Goal: Task Accomplishment & Management: Manage account settings

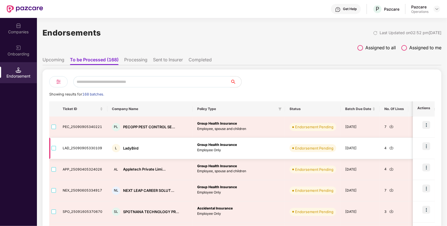
click at [132, 149] on div "LadyBird" at bounding box center [130, 148] width 15 height 5
copy div "LadyBird"
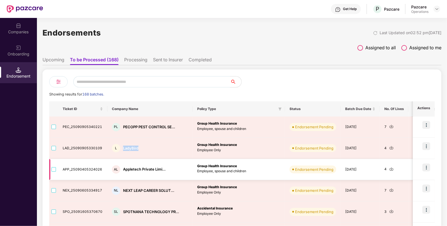
scroll to position [37, 0]
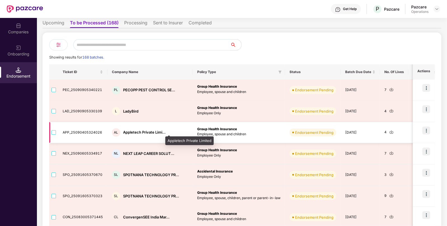
click at [151, 132] on div "Appletech Private Limi..." at bounding box center [144, 132] width 43 height 5
copy div "Appletech Private Limi..."
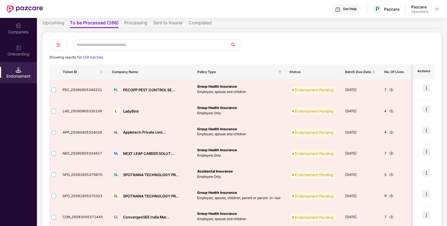
click at [118, 40] on input "text" at bounding box center [151, 44] width 157 height 11
paste input "**********"
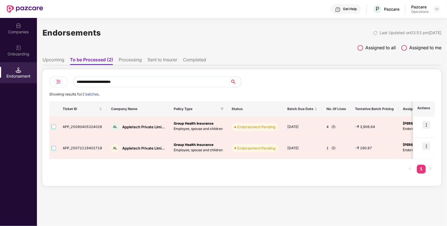
scroll to position [0, 0]
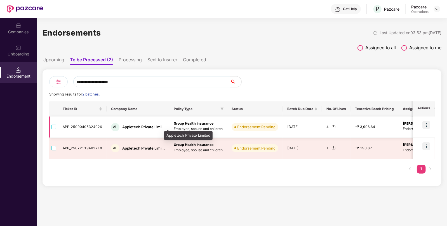
type input "**********"
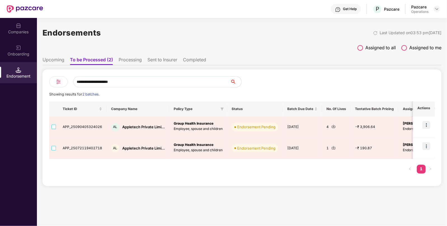
click at [17, 27] on img at bounding box center [19, 26] width 6 height 6
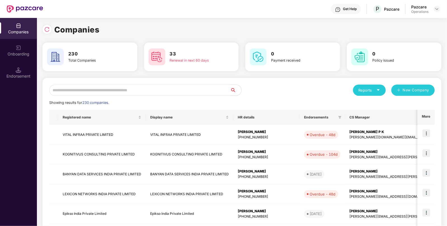
paste input "**********"
click at [105, 90] on input "text" at bounding box center [139, 90] width 181 height 11
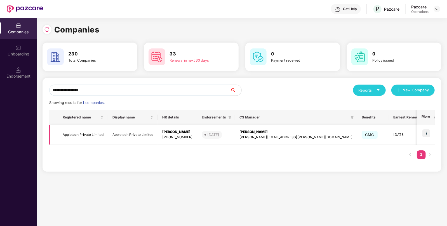
type input "**********"
click at [71, 136] on td "Appletech Private Limited" at bounding box center [83, 135] width 50 height 20
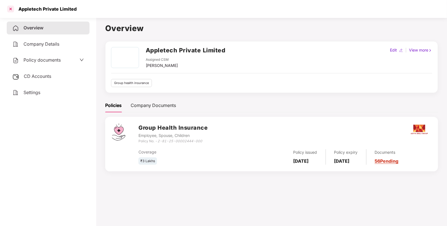
click at [11, 8] on div at bounding box center [10, 8] width 9 height 9
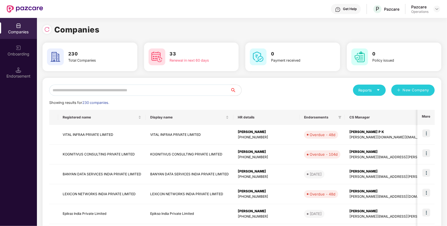
click at [101, 88] on input "text" at bounding box center [139, 90] width 181 height 11
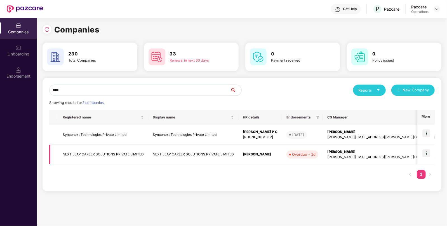
type input "****"
click at [93, 155] on td "NEXT LEAP CAREER SOLUTIONS PRIVATE LIMITED" at bounding box center [103, 155] width 90 height 20
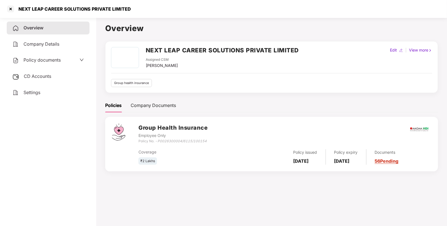
click at [41, 10] on div "NEXT LEAP CAREER SOLUTIONS PRIVATE LIMITED" at bounding box center [73, 9] width 116 height 6
copy div "NEXT LEAP CAREER SOLUTIONS PRIVATE LIMITED"
click at [9, 7] on div at bounding box center [10, 8] width 9 height 9
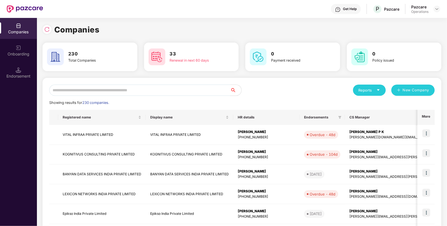
click at [122, 87] on input "text" at bounding box center [139, 90] width 181 height 11
paste input "**********"
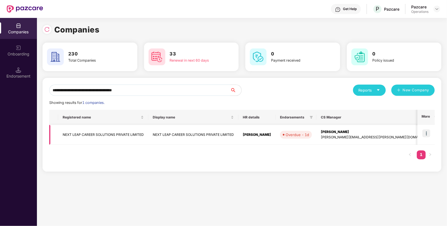
type input "**********"
click at [427, 135] on img at bounding box center [427, 133] width 8 height 8
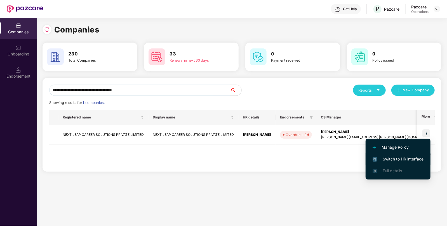
click at [396, 159] on span "Switch to HR interface" at bounding box center [398, 159] width 51 height 6
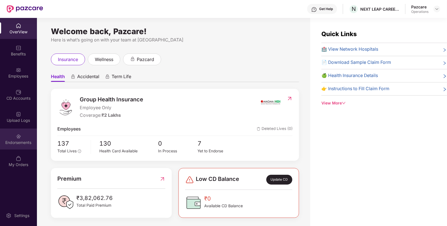
click at [15, 135] on div "Endorsements" at bounding box center [18, 139] width 37 height 21
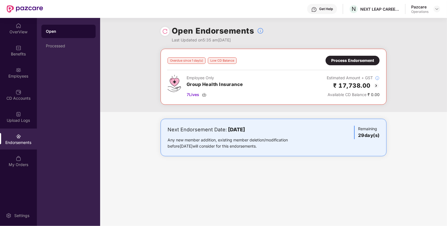
click at [370, 60] on div "Process Endorsement" at bounding box center [353, 60] width 43 height 6
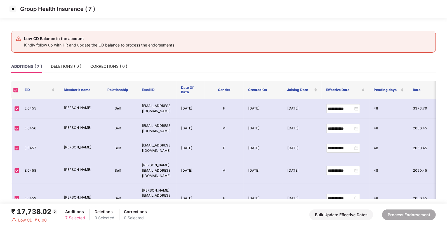
click at [13, 8] on img at bounding box center [12, 8] width 9 height 9
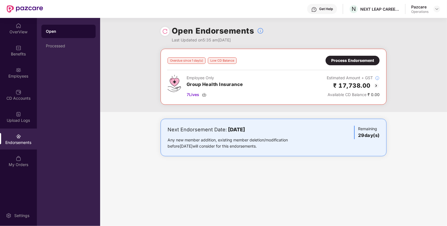
click at [378, 84] on img at bounding box center [376, 85] width 7 height 7
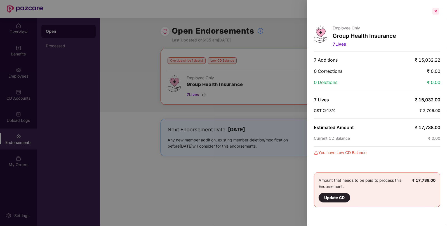
click at [436, 10] on div at bounding box center [436, 11] width 9 height 9
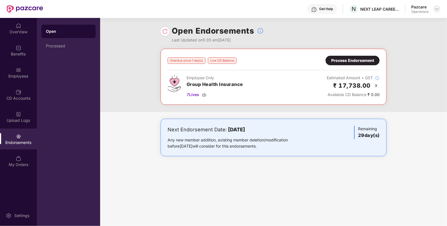
click at [434, 7] on div at bounding box center [437, 9] width 7 height 7
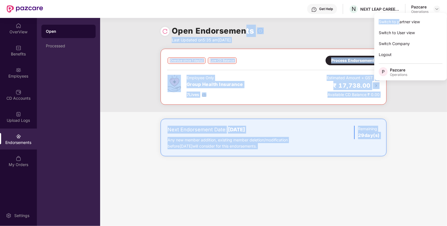
drag, startPoint x: 400, startPoint y: 18, endPoint x: 241, endPoint y: 32, distance: 160.5
click at [241, 32] on body "Get Help N NEXT LEAP CAREER SOLUTIONS PRIVATE LIMITED Pazcare Operations OverVi…" at bounding box center [223, 113] width 447 height 226
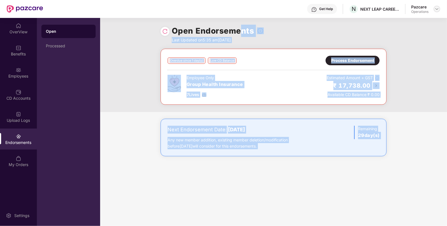
click at [438, 8] on img at bounding box center [437, 9] width 4 height 4
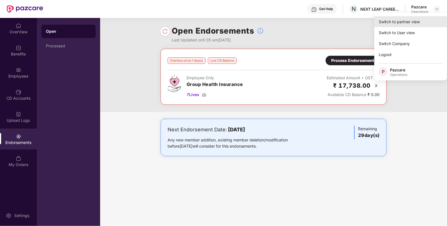
click at [413, 19] on div "Switch to partner view" at bounding box center [411, 21] width 73 height 11
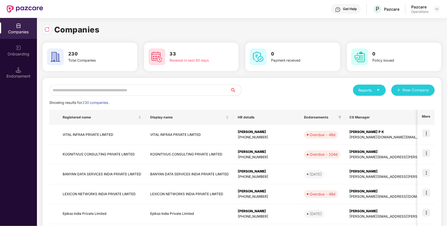
click at [116, 87] on input "text" at bounding box center [139, 90] width 181 height 11
paste input "**********"
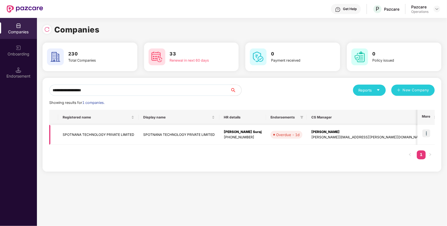
type input "**********"
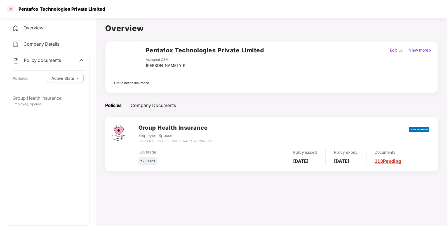
click at [12, 10] on div at bounding box center [10, 8] width 9 height 9
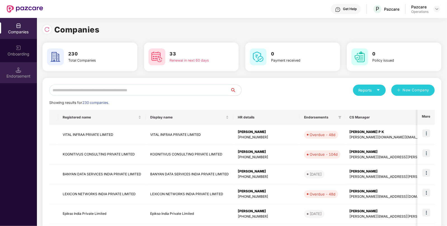
click at [20, 70] on img at bounding box center [19, 70] width 6 height 6
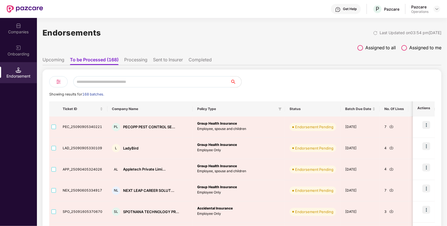
click at [110, 80] on input "text" at bounding box center [151, 81] width 157 height 11
paste input "**********"
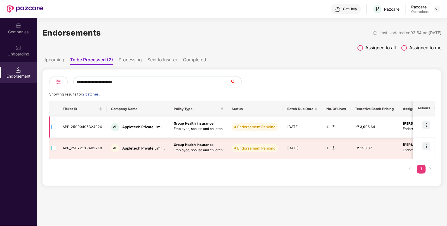
type input "**********"
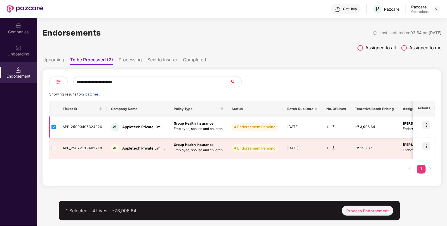
click at [332, 127] on img at bounding box center [334, 126] width 4 height 4
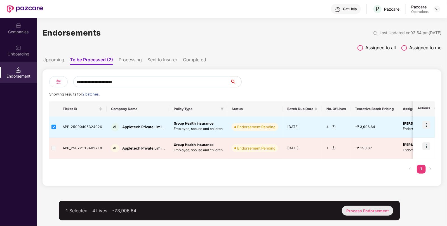
click at [351, 207] on div "Process Endorsement" at bounding box center [368, 211] width 52 height 10
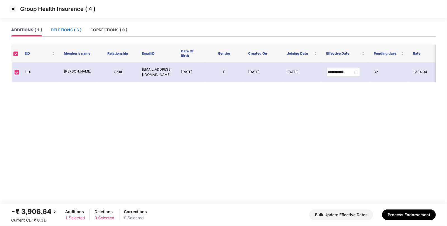
click at [73, 29] on div "DELETIONS ( 3 )" at bounding box center [66, 30] width 31 height 6
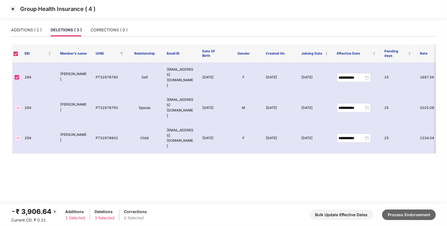
click at [405, 213] on button "Process Endorsement" at bounding box center [409, 214] width 54 height 11
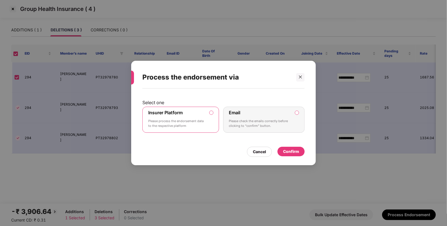
click at [283, 147] on div "Confirm" at bounding box center [291, 152] width 27 height 10
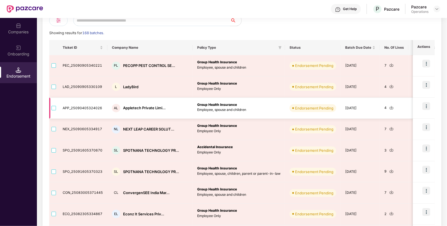
scroll to position [65, 0]
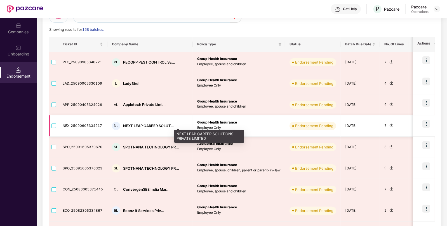
click at [159, 124] on div "NEXT LEAP CAREER SOLUT..." at bounding box center [148, 125] width 51 height 5
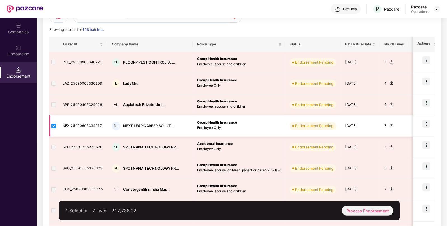
click at [390, 126] on img at bounding box center [392, 125] width 4 height 4
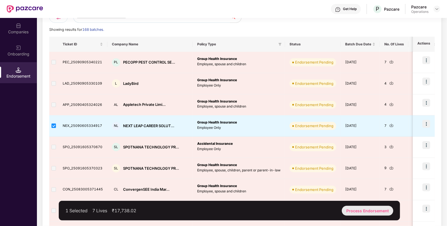
click at [359, 213] on div "Process Endorsement" at bounding box center [368, 211] width 52 height 10
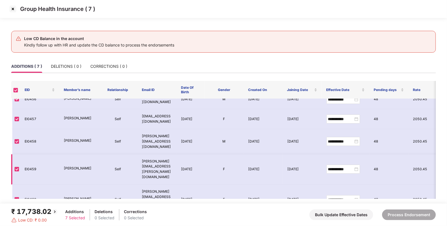
scroll to position [38, 0]
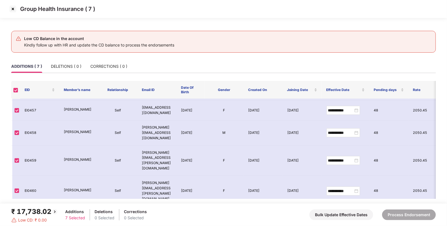
click at [15, 9] on img at bounding box center [12, 8] width 9 height 9
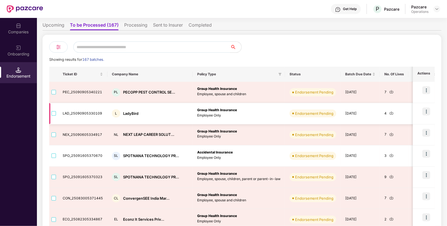
scroll to position [36, 0]
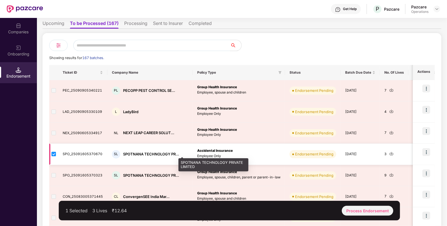
click at [131, 151] on div "SPOTNANA TECHNOLOGY PR..." at bounding box center [151, 153] width 56 height 5
copy div "SPOTNANA"
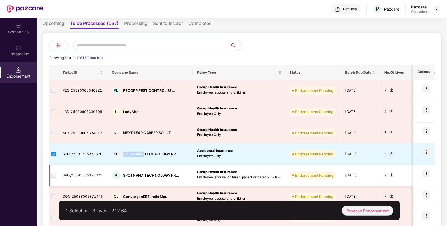
scroll to position [71, 0]
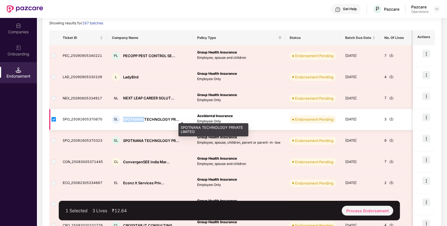
click at [141, 118] on div "SPOTNANA TECHNOLOGY PR..." at bounding box center [151, 119] width 56 height 5
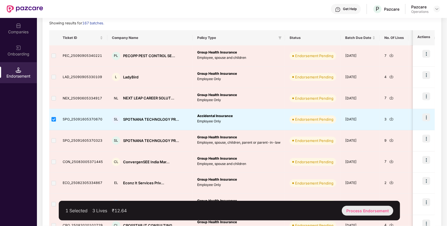
click at [350, 207] on div "Process Endorsement" at bounding box center [368, 211] width 52 height 10
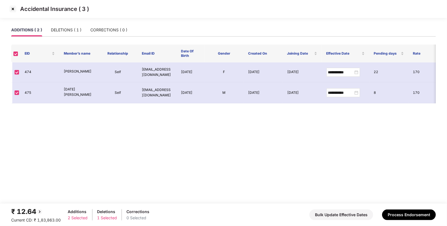
click at [10, 9] on img at bounding box center [12, 8] width 9 height 9
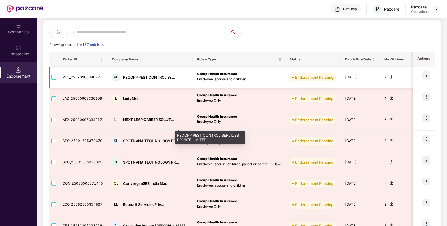
scroll to position [51, 0]
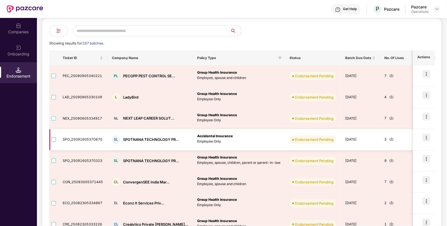
click at [390, 140] on img at bounding box center [392, 139] width 4 height 4
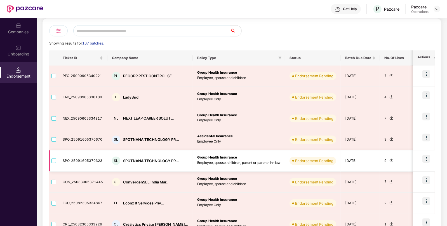
click at [390, 160] on img at bounding box center [392, 160] width 4 height 4
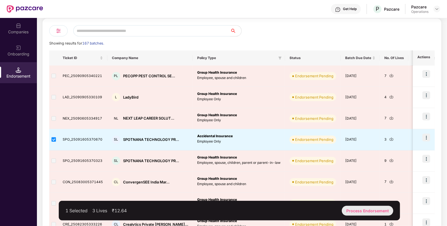
click at [363, 211] on div "Process Endorsement" at bounding box center [368, 211] width 52 height 10
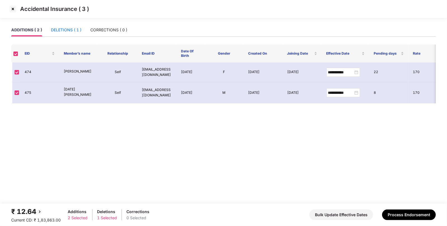
click at [75, 32] on div "DELETIONS ( 1 )" at bounding box center [66, 30] width 31 height 6
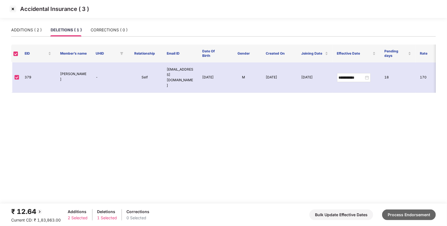
click at [398, 213] on button "Process Endorsement" at bounding box center [409, 214] width 54 height 11
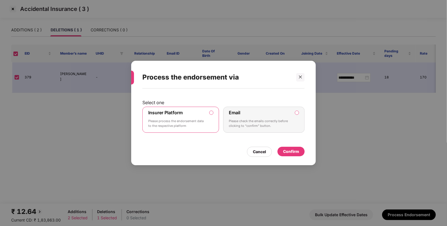
click at [299, 157] on div "Confirm" at bounding box center [291, 152] width 27 height 10
click at [293, 153] on div "Confirm" at bounding box center [291, 151] width 16 height 6
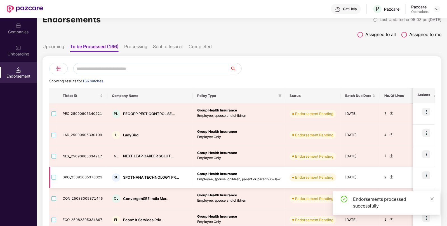
scroll to position [15, 0]
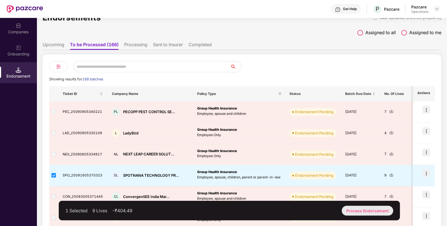
click at [362, 211] on div "Process Endorsement" at bounding box center [368, 211] width 52 height 10
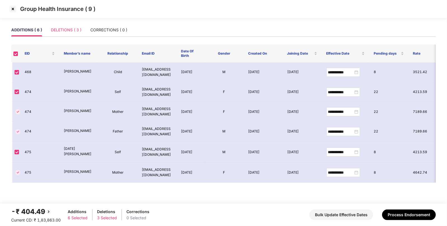
click at [64, 33] on div "DELETIONS ( 3 )" at bounding box center [66, 30] width 31 height 13
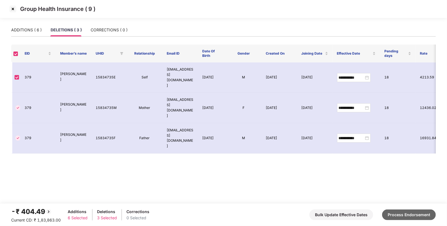
click at [402, 210] on button "Process Endorsement" at bounding box center [409, 214] width 54 height 11
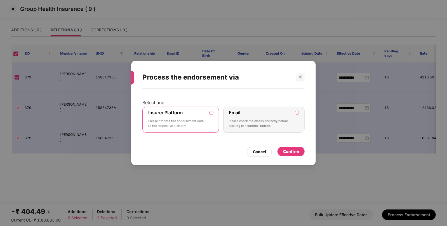
click at [288, 148] on div "Confirm" at bounding box center [291, 151] width 16 height 6
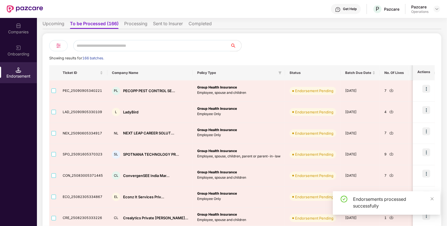
scroll to position [37, 0]
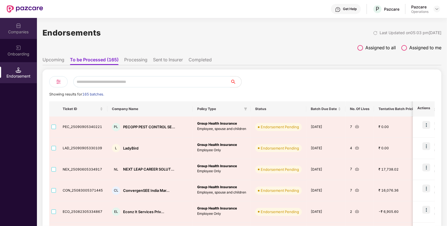
click at [25, 35] on div "Companies" at bounding box center [18, 28] width 37 height 21
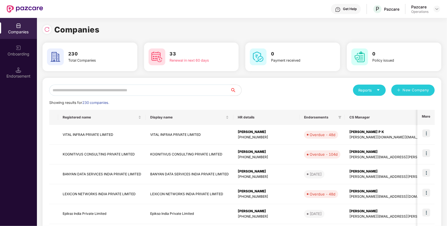
click at [104, 91] on input "text" at bounding box center [139, 90] width 181 height 11
click at [47, 31] on img at bounding box center [47, 30] width 6 height 6
click at [73, 86] on input "text" at bounding box center [139, 90] width 181 height 11
type input "*"
click at [48, 29] on img at bounding box center [47, 30] width 6 height 6
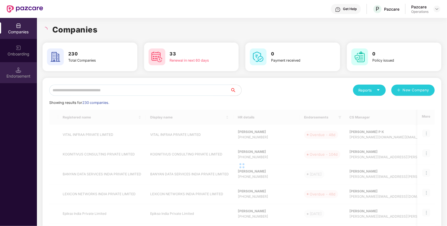
click at [17, 77] on div "Endorsement" at bounding box center [18, 76] width 37 height 6
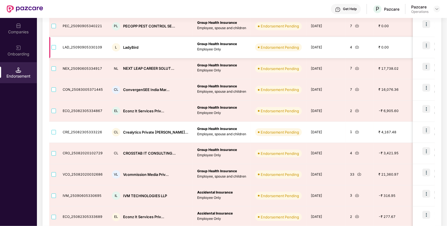
scroll to position [129, 0]
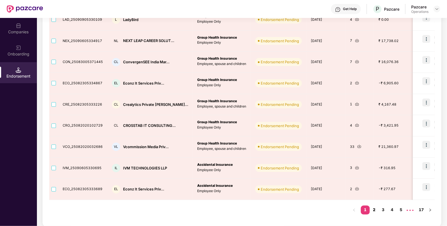
click at [374, 206] on link "2" at bounding box center [374, 210] width 9 height 8
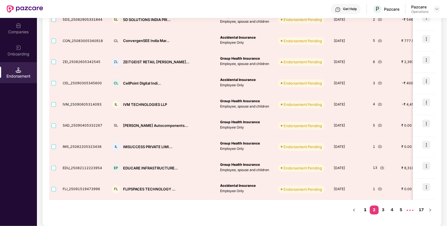
click at [368, 208] on link "1" at bounding box center [365, 210] width 9 height 8
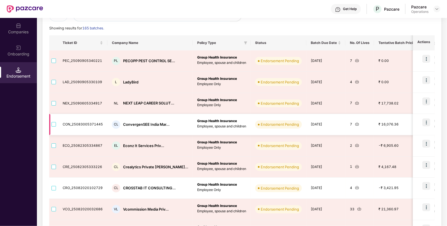
scroll to position [0, 0]
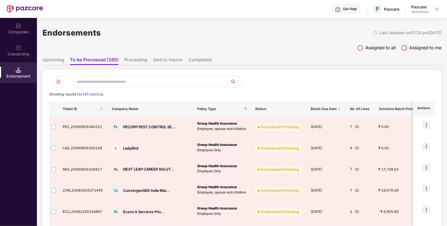
click at [122, 80] on input "text" at bounding box center [151, 81] width 157 height 11
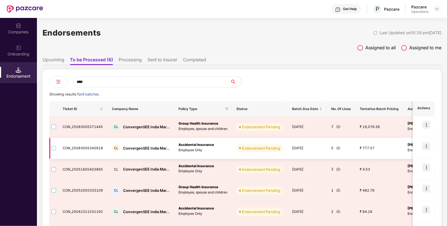
type input "****"
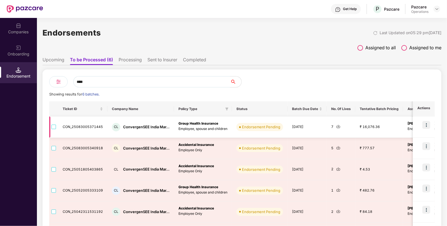
click at [337, 128] on img at bounding box center [339, 126] width 4 height 4
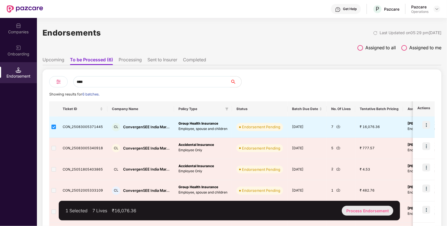
click at [363, 206] on div "Process Endorsement" at bounding box center [368, 211] width 52 height 10
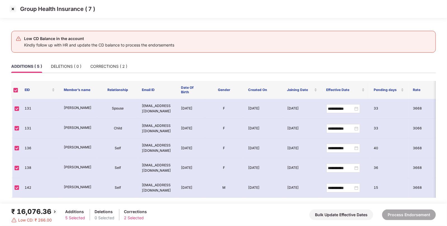
click at [12, 11] on img at bounding box center [12, 8] width 9 height 9
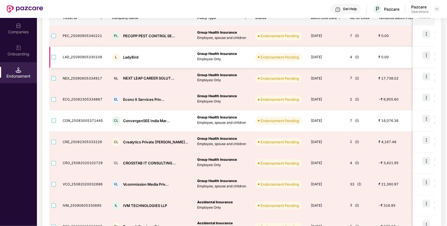
scroll to position [102, 0]
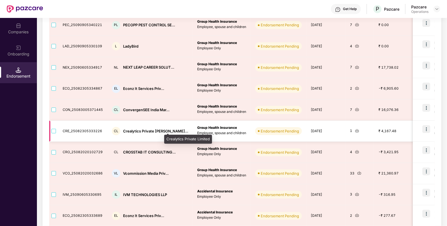
click at [140, 131] on div "Crealytics Private [PERSON_NAME]..." at bounding box center [155, 131] width 65 height 5
copy div "Crealytics Private [PERSON_NAME]..."
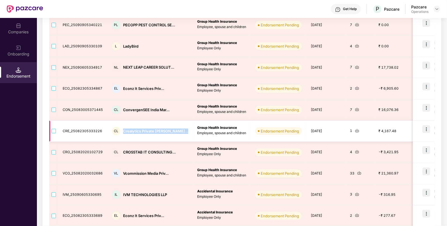
click at [355, 130] on img at bounding box center [357, 131] width 4 height 4
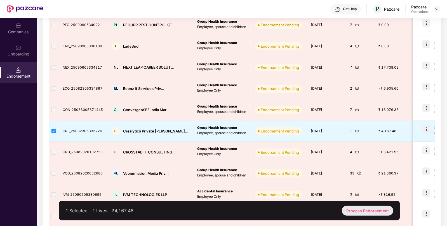
click at [351, 206] on div "Process Endorsement" at bounding box center [368, 211] width 52 height 10
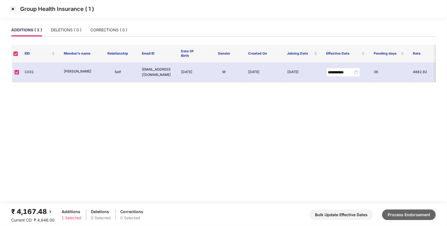
click at [401, 216] on button "Process Endorsement" at bounding box center [409, 214] width 54 height 11
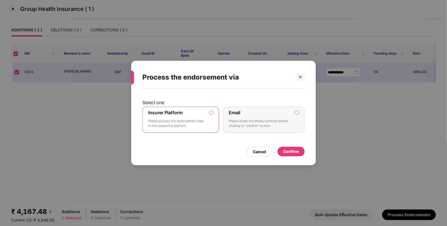
click at [285, 152] on div "Confirm" at bounding box center [291, 151] width 16 height 6
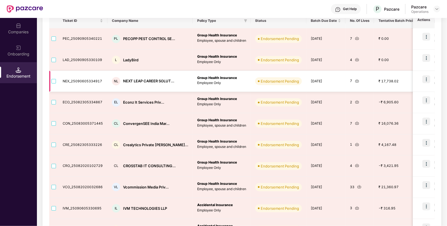
scroll to position [84, 0]
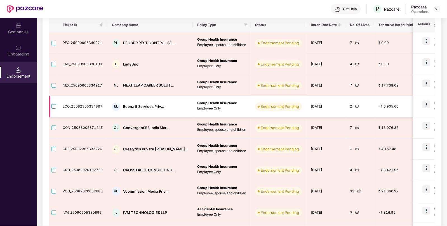
click at [53, 104] on label at bounding box center [54, 107] width 4 height 6
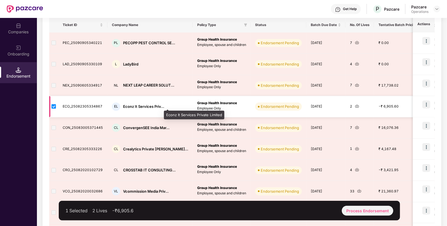
click at [144, 107] on div "Econz It Services Priv..." at bounding box center [143, 106] width 41 height 5
copy div "Econz It Services Priv..."
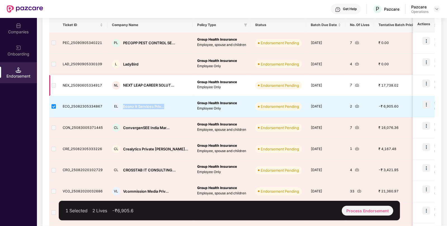
scroll to position [0, 0]
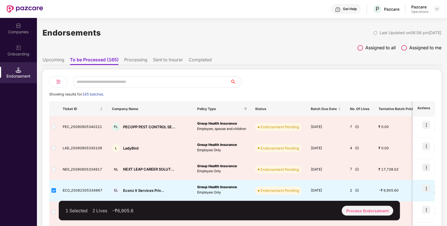
click at [125, 78] on input "text" at bounding box center [151, 81] width 157 height 11
type input "*"
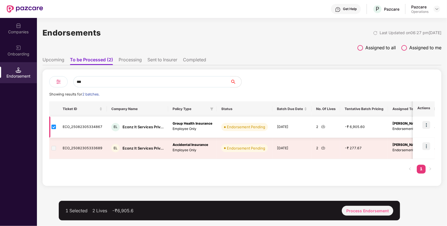
type input "***"
click at [322, 126] on img at bounding box center [323, 126] width 4 height 4
click at [323, 128] on img at bounding box center [323, 126] width 4 height 4
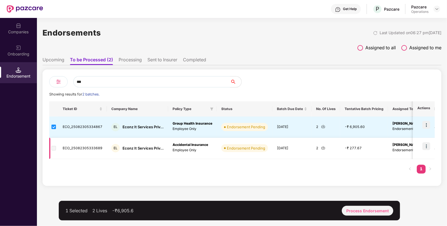
click at [321, 148] on img at bounding box center [323, 148] width 4 height 4
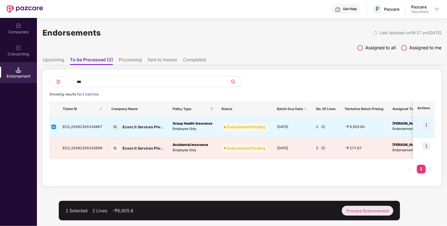
click at [370, 209] on div "Process Endorsement" at bounding box center [368, 211] width 52 height 10
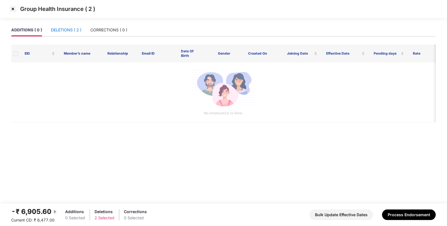
click at [76, 31] on div "DELETIONS ( 2 )" at bounding box center [66, 30] width 31 height 6
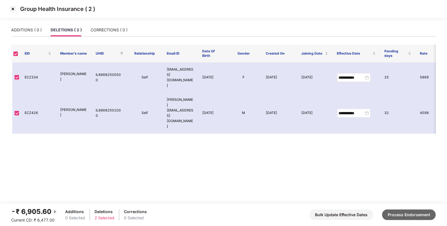
click at [419, 210] on button "Process Endorsement" at bounding box center [409, 214] width 54 height 11
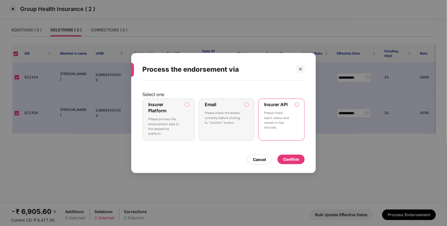
click at [288, 159] on div "Confirm" at bounding box center [291, 159] width 16 height 6
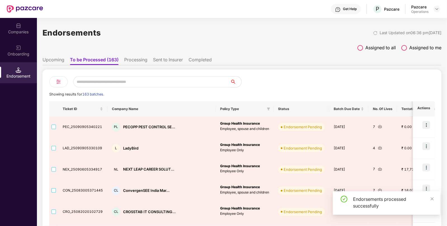
click at [204, 84] on input "text" at bounding box center [151, 81] width 157 height 11
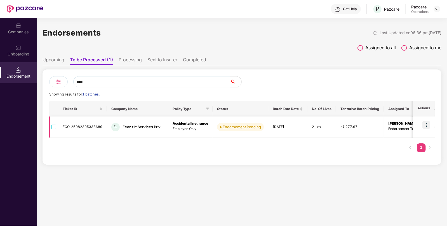
type input "****"
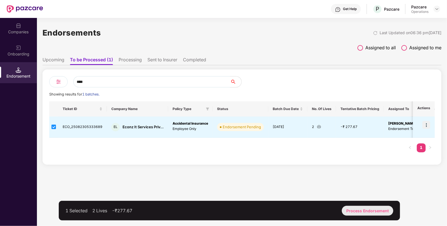
click at [354, 207] on div "Process Endorsement" at bounding box center [368, 211] width 52 height 10
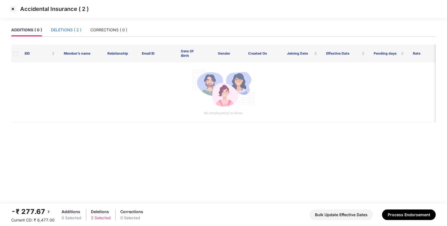
click at [64, 29] on div "DELETIONS ( 2 )" at bounding box center [66, 30] width 31 height 6
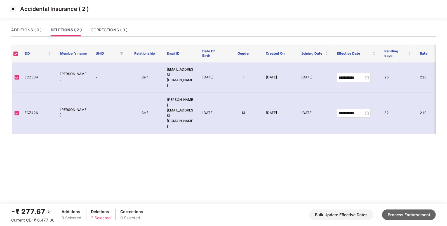
click at [416, 217] on button "Process Endorsement" at bounding box center [409, 214] width 54 height 11
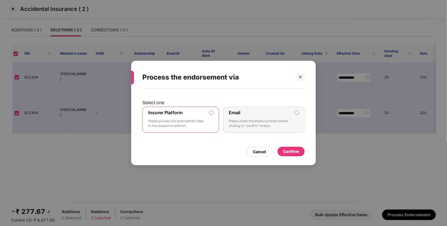
click at [286, 151] on div "Confirm" at bounding box center [291, 151] width 16 height 6
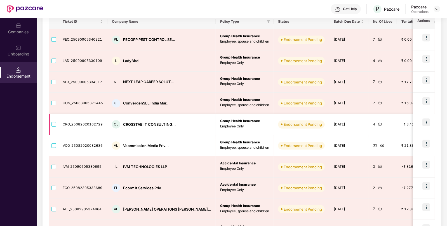
scroll to position [129, 0]
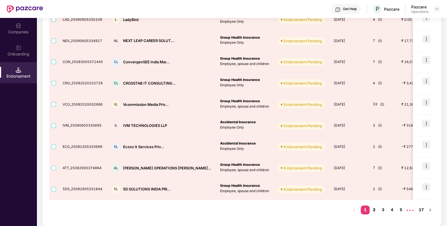
click at [374, 207] on link "2" at bounding box center [374, 210] width 9 height 8
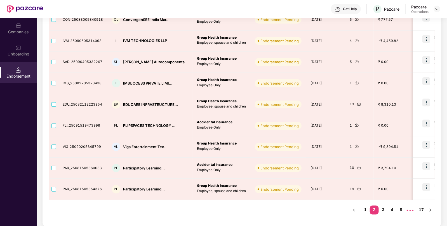
click at [365, 210] on link "1" at bounding box center [365, 210] width 9 height 8
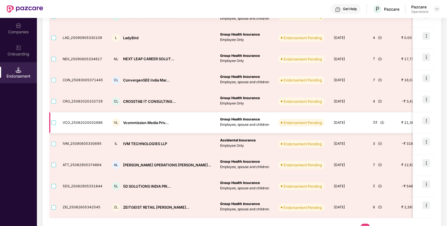
scroll to position [95, 0]
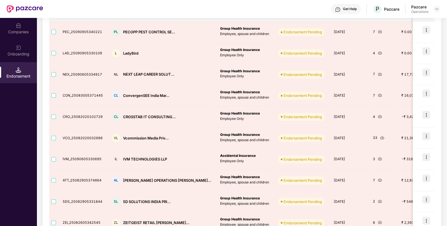
click at [21, 35] on div "Companies" at bounding box center [18, 28] width 37 height 21
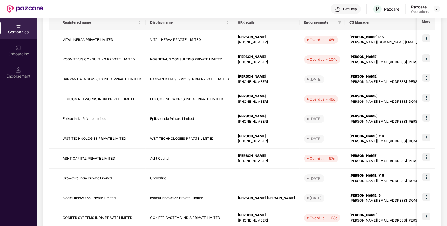
scroll to position [0, 0]
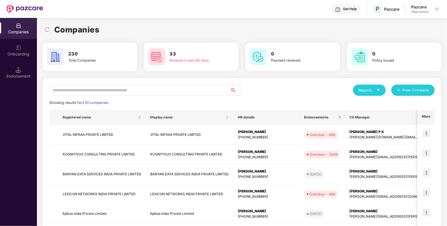
click at [104, 94] on input "text" at bounding box center [139, 90] width 181 height 11
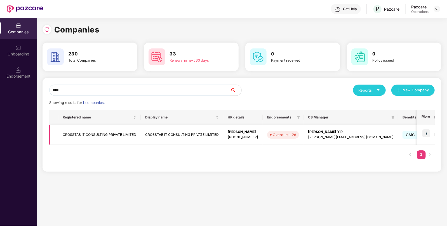
type input "****"
click at [10, 69] on div "Endorsement" at bounding box center [18, 72] width 37 height 21
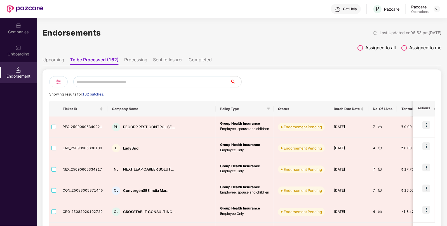
click at [108, 83] on input "text" at bounding box center [151, 81] width 157 height 11
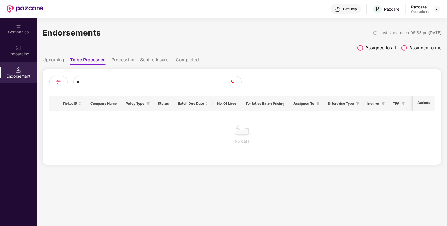
type input "*"
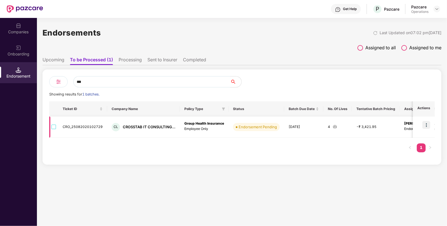
type input "***"
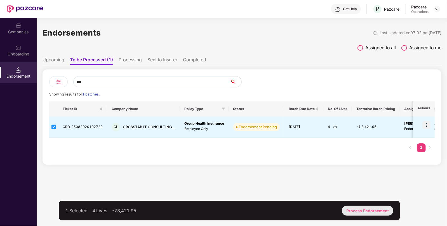
click at [377, 208] on div "Process Endorsement" at bounding box center [368, 211] width 52 height 10
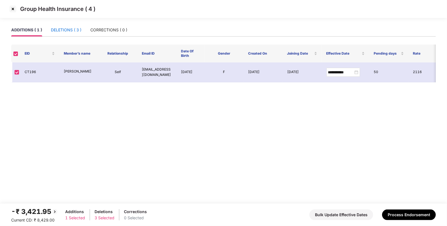
click at [73, 32] on div "DELETIONS ( 3 )" at bounding box center [66, 30] width 31 height 6
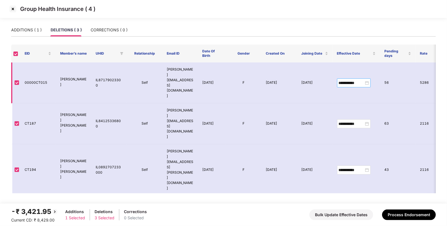
click at [367, 80] on div "**********" at bounding box center [354, 83] width 30 height 6
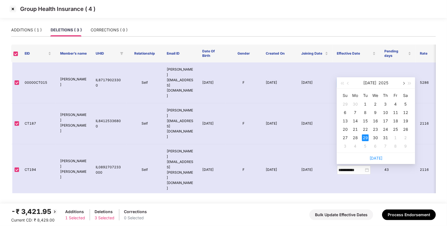
click at [405, 84] on button "button" at bounding box center [404, 82] width 6 height 11
type input "**********"
click at [396, 110] on div "8" at bounding box center [396, 112] width 7 height 7
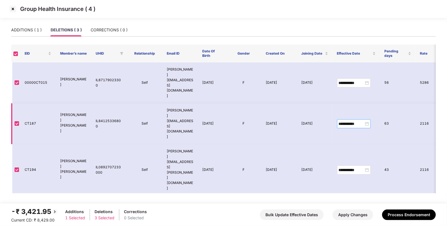
click at [365, 121] on div "**********" at bounding box center [354, 124] width 30 height 6
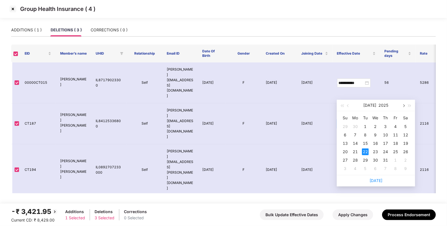
click at [403, 104] on span "button" at bounding box center [403, 105] width 3 height 3
type input "**********"
click at [398, 133] on div "8" at bounding box center [396, 135] width 7 height 7
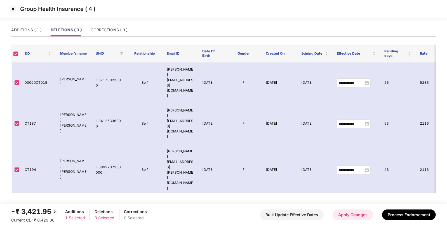
click at [352, 214] on button "Apply Changes" at bounding box center [353, 214] width 41 height 11
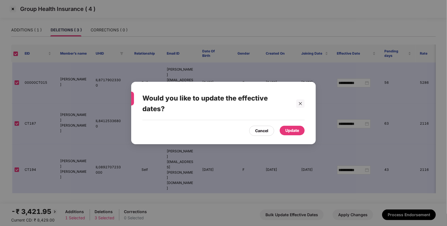
click at [293, 132] on div "Update" at bounding box center [293, 130] width 14 height 6
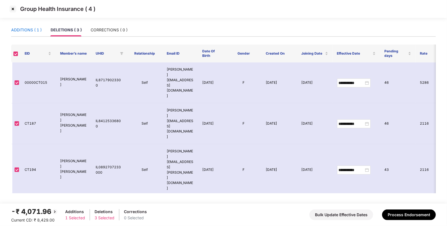
click at [32, 31] on div "ADDITIONS ( 1 )" at bounding box center [26, 30] width 31 height 6
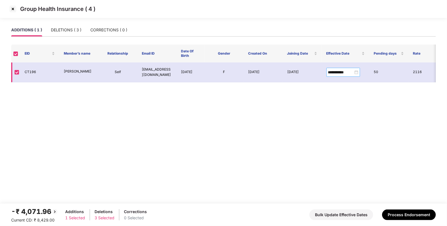
click at [356, 74] on div "**********" at bounding box center [343, 72] width 30 height 6
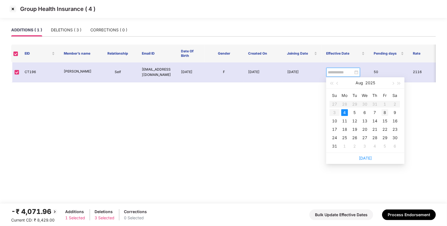
type input "**********"
click at [387, 113] on div "8" at bounding box center [385, 112] width 7 height 7
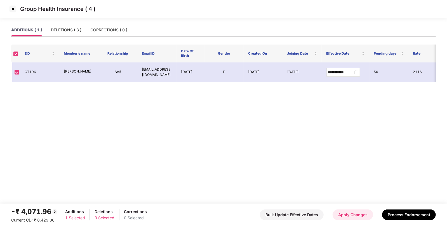
click at [358, 214] on button "Apply Changes" at bounding box center [353, 214] width 41 height 11
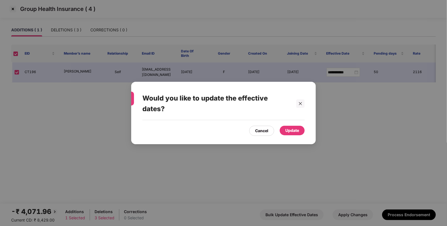
click at [289, 127] on div "Update" at bounding box center [293, 130] width 14 height 6
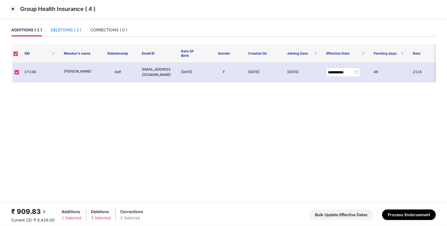
click at [77, 31] on div "DELETIONS ( 3 )" at bounding box center [66, 30] width 31 height 6
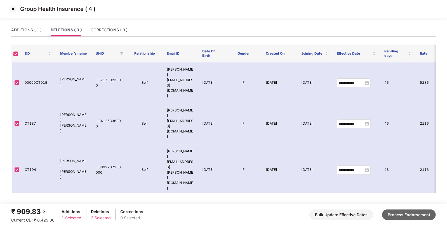
click at [400, 213] on button "Process Endorsement" at bounding box center [409, 214] width 54 height 11
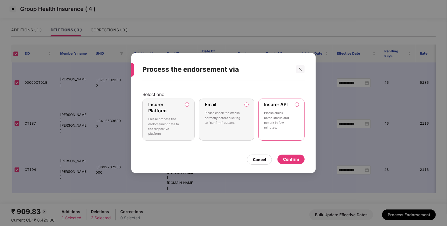
click at [286, 160] on div "Confirm" at bounding box center [291, 159] width 16 height 6
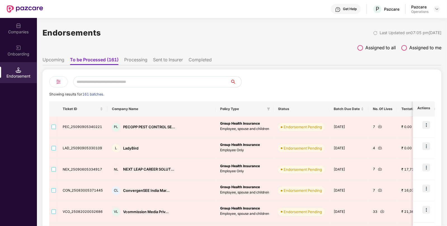
click at [132, 56] on ul "Upcoming To be Processed (161) Processing Sent to Insurer Completed" at bounding box center [242, 59] width 399 height 11
click at [131, 61] on li "Processing" at bounding box center [135, 61] width 23 height 8
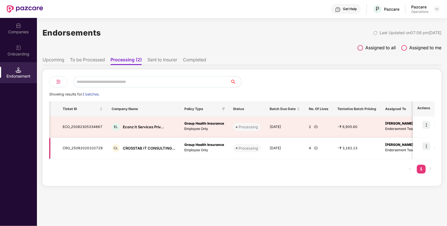
scroll to position [0, 90]
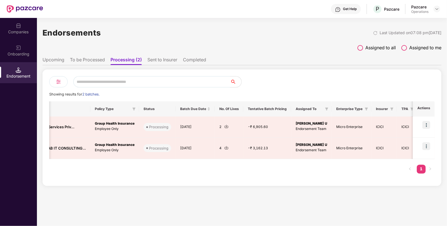
click at [58, 60] on li "Upcoming" at bounding box center [54, 61] width 22 height 8
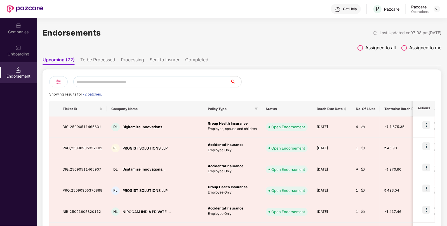
click at [85, 60] on li "To be Processed" at bounding box center [97, 61] width 35 height 8
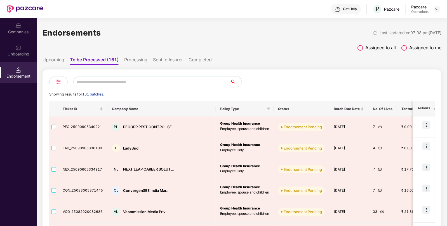
click at [88, 78] on input "text" at bounding box center [151, 81] width 157 height 11
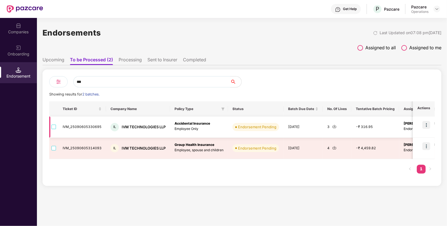
type input "***"
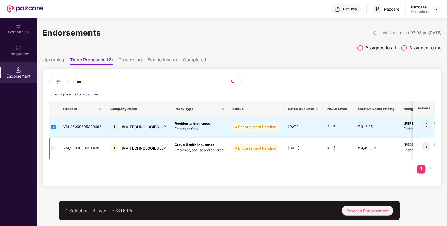
click at [333, 148] on img at bounding box center [335, 148] width 4 height 4
click at [334, 147] on img at bounding box center [335, 148] width 4 height 4
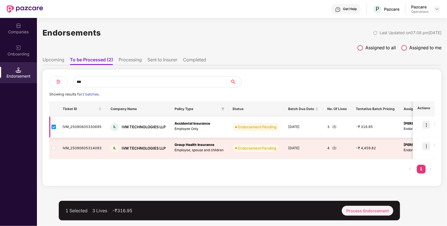
click at [333, 127] on img at bounding box center [335, 126] width 4 height 4
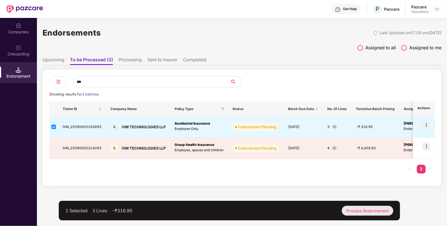
click at [363, 212] on div "Process Endorsement" at bounding box center [368, 211] width 52 height 10
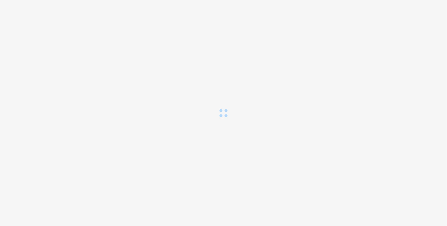
scroll to position [0, 0]
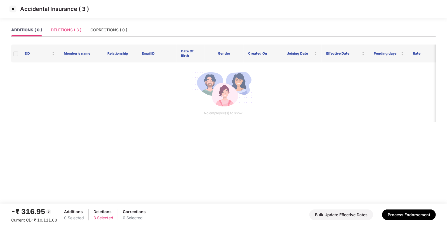
click at [65, 24] on div "DELETIONS ( 3 )" at bounding box center [66, 30] width 31 height 13
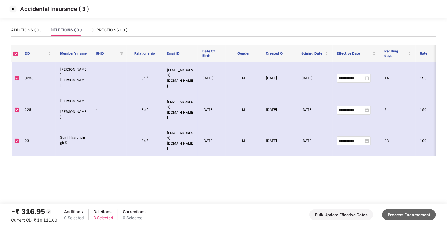
click at [403, 214] on button "Process Endorsement" at bounding box center [409, 214] width 54 height 11
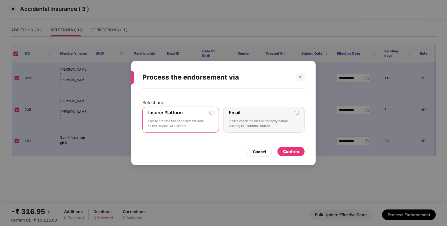
click at [290, 150] on div "Confirm" at bounding box center [291, 151] width 16 height 6
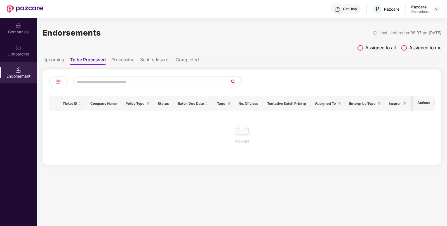
click at [141, 82] on input "text" at bounding box center [151, 81] width 157 height 11
type input "***"
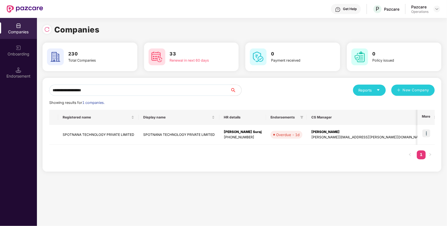
click at [127, 88] on input "**********" at bounding box center [139, 90] width 181 height 11
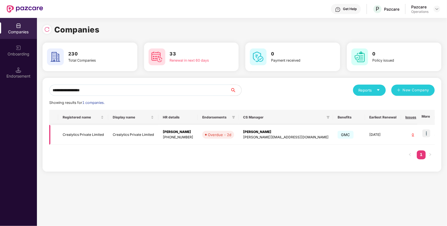
type input "**********"
click at [429, 133] on img at bounding box center [427, 133] width 8 height 8
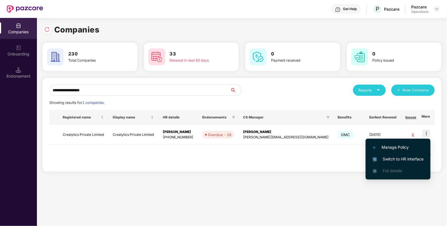
scroll to position [0, 0]
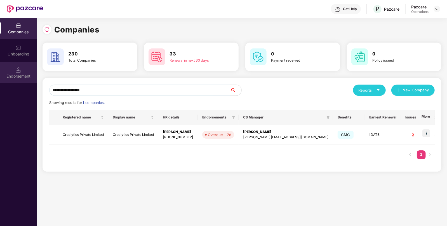
click at [9, 68] on div "Endorsement" at bounding box center [18, 72] width 37 height 21
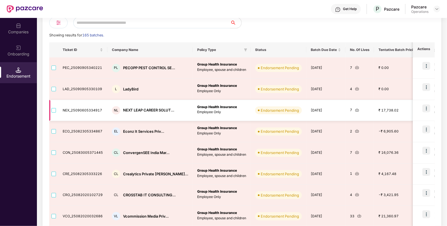
scroll to position [65, 0]
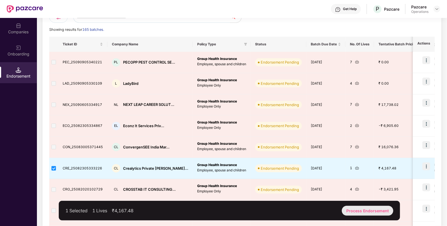
click at [365, 211] on div "Process Endorsement" at bounding box center [368, 211] width 52 height 10
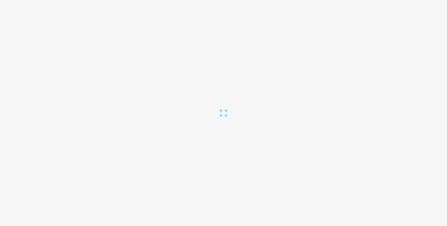
scroll to position [0, 0]
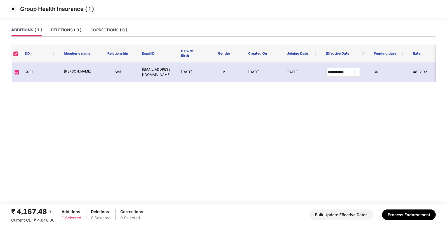
click at [401, 209] on div "₹ 4,167.48 Current CD: ₹ 4,846.00 Additions 1 Selected Deletions 0 Selected Cor…" at bounding box center [223, 214] width 425 height 17
click at [400, 214] on button "Process Endorsement" at bounding box center [409, 214] width 54 height 11
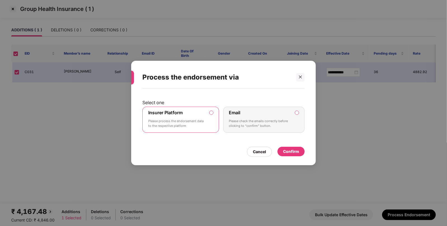
click at [291, 150] on div "Confirm" at bounding box center [291, 151] width 16 height 6
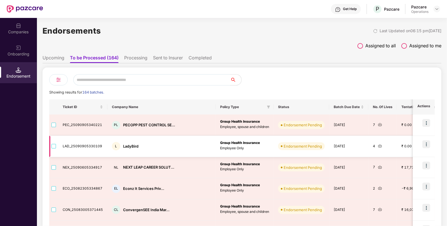
scroll to position [0, 0]
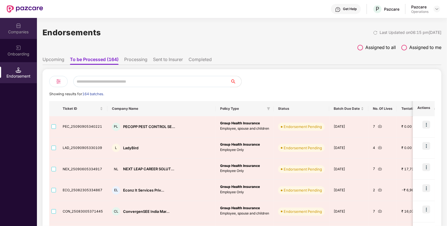
click at [15, 32] on div "Companies" at bounding box center [18, 32] width 37 height 6
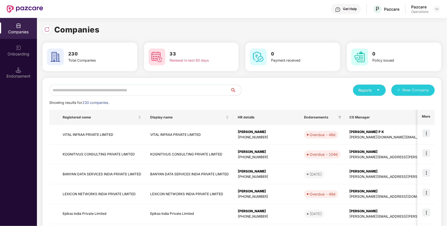
scroll to position [0, 0]
paste input "**********"
click at [110, 90] on input "**********" at bounding box center [139, 90] width 181 height 11
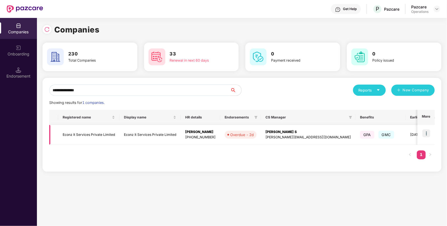
type input "**********"
click at [423, 134] on img at bounding box center [427, 133] width 8 height 8
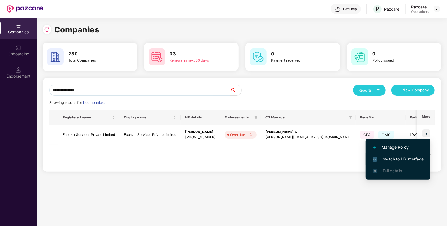
click at [393, 157] on span "Switch to HR interface" at bounding box center [398, 159] width 51 height 6
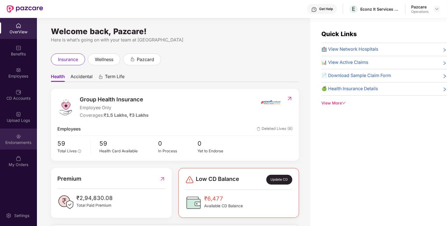
click at [22, 137] on div "Endorsements" at bounding box center [18, 139] width 37 height 21
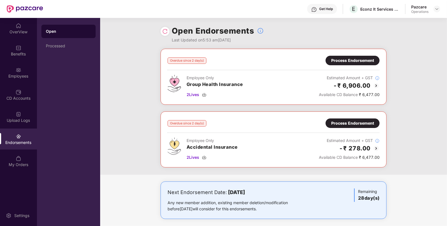
scroll to position [3, 0]
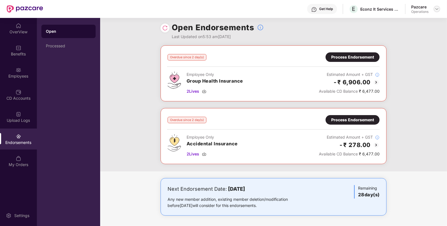
click at [438, 7] on img at bounding box center [437, 9] width 4 height 4
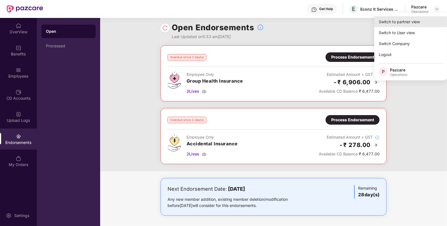
click at [401, 20] on div "Switch to partner view" at bounding box center [411, 21] width 73 height 11
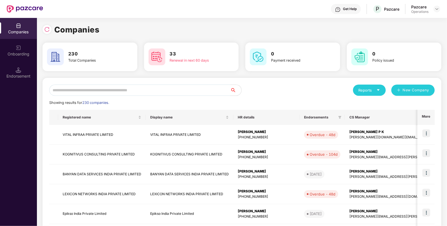
click at [100, 90] on input "text" at bounding box center [139, 90] width 181 height 11
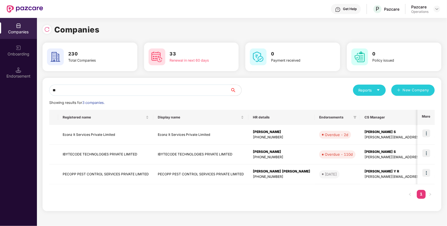
type input "*"
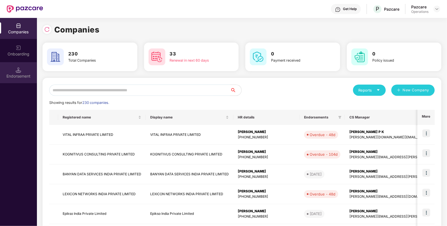
click at [18, 76] on div "Endorsement" at bounding box center [18, 76] width 37 height 6
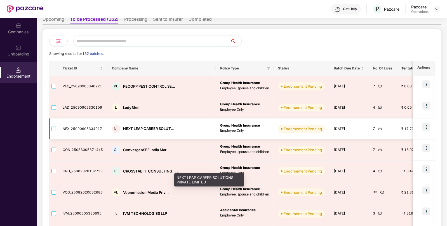
scroll to position [44, 0]
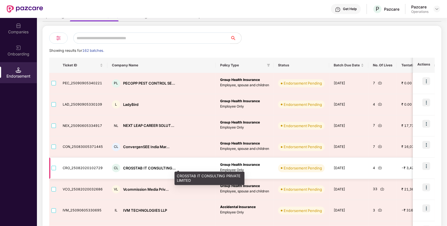
click at [137, 169] on div "CROSSTAB IT CONSULTING..." at bounding box center [149, 167] width 53 height 5
copy div "CROSSTAB IT CONSULTING..."
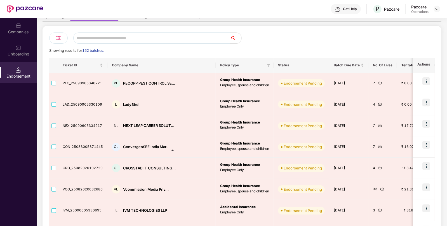
click at [95, 39] on input "text" at bounding box center [151, 37] width 157 height 11
paste input "**********"
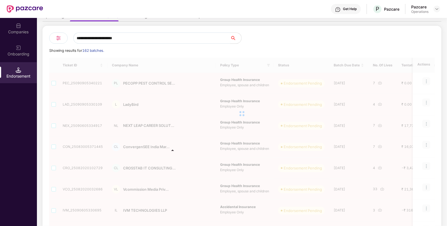
scroll to position [0, 0]
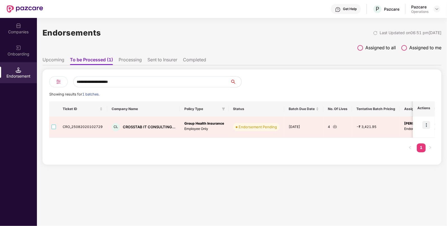
type input "**********"
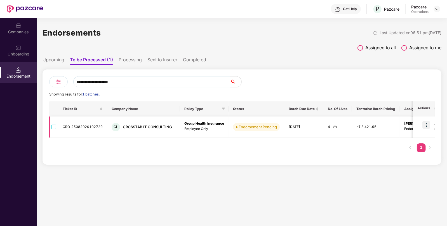
click at [333, 126] on img at bounding box center [335, 126] width 4 height 4
click at [88, 122] on td "CRO_25082020102729" at bounding box center [82, 126] width 49 height 21
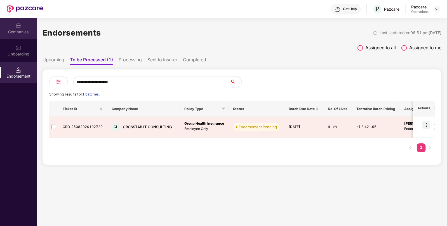
click at [21, 22] on div "Companies" at bounding box center [18, 28] width 37 height 21
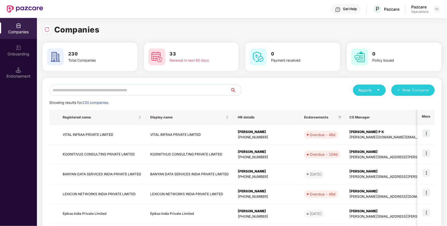
click at [97, 94] on input "text" at bounding box center [139, 90] width 181 height 11
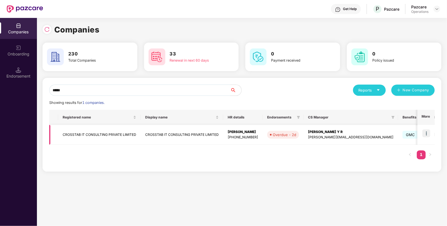
type input "*****"
click at [90, 132] on td "CROSSTAB IT CONSULTING PRIVATE LIMITED" at bounding box center [99, 135] width 83 height 20
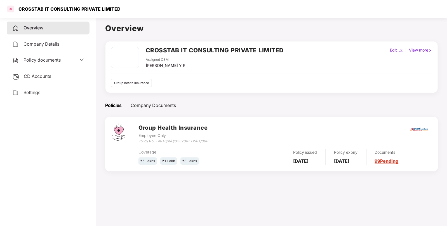
click at [12, 8] on div at bounding box center [10, 8] width 9 height 9
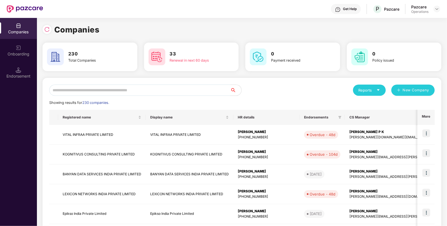
click at [121, 92] on input "text" at bounding box center [139, 90] width 181 height 11
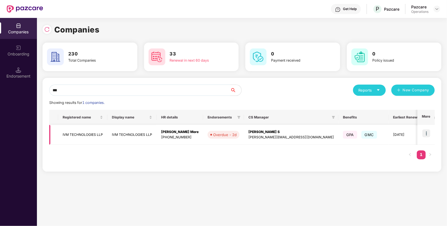
type input "***"
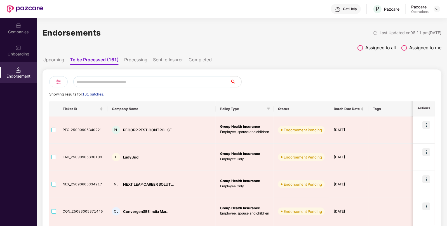
click at [93, 87] on input "text" at bounding box center [151, 81] width 157 height 11
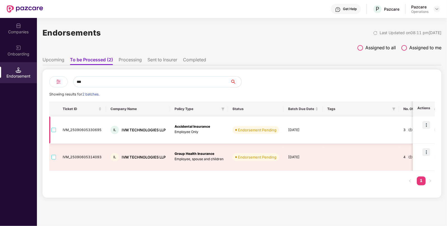
type input "***"
click at [103, 132] on td "IVM_25090605330695" at bounding box center [82, 129] width 48 height 27
click at [91, 129] on td "IVM_25090605330695" at bounding box center [82, 129] width 48 height 27
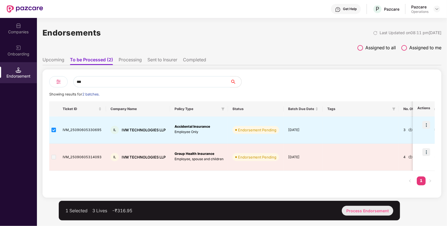
click at [359, 211] on div "Process Endorsement" at bounding box center [368, 211] width 52 height 10
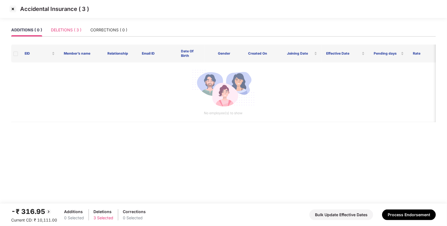
click at [70, 25] on div "DELETIONS ( 3 )" at bounding box center [66, 30] width 31 height 13
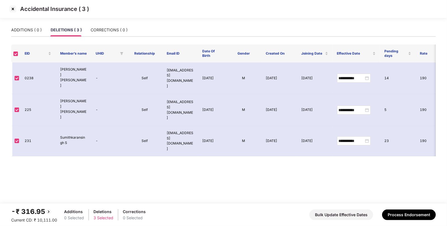
click at [395, 208] on div "-₹ 316.95 Current CD: ₹ 10,111.00 Additions 0 Selected Deletions 3 Selected Cor…" at bounding box center [223, 214] width 425 height 17
click at [395, 214] on button "Process Endorsement" at bounding box center [409, 214] width 54 height 11
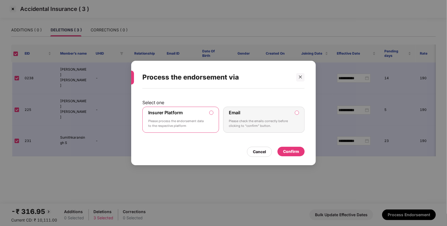
click at [294, 153] on div "Confirm" at bounding box center [291, 151] width 16 height 6
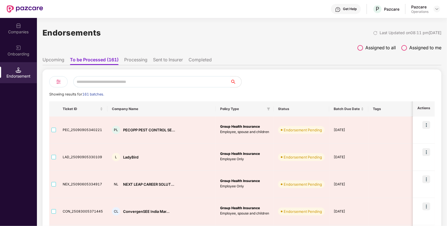
click at [162, 83] on input "text" at bounding box center [151, 81] width 157 height 11
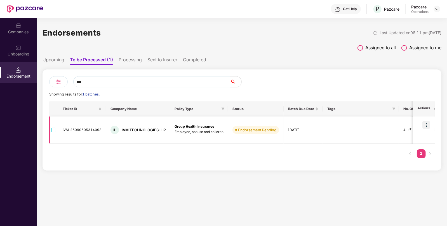
type input "***"
click at [53, 129] on td at bounding box center [53, 129] width 9 height 27
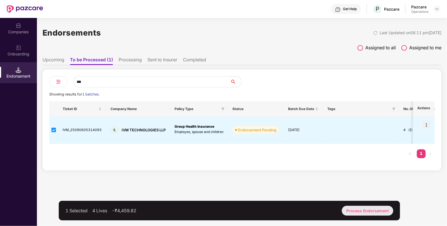
click at [348, 209] on div "Process Endorsement" at bounding box center [368, 211] width 52 height 10
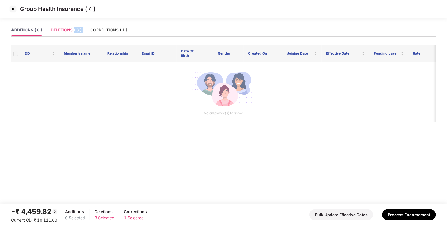
drag, startPoint x: 87, startPoint y: 27, endPoint x: 70, endPoint y: 29, distance: 16.9
click at [70, 29] on div "ADDITIONS ( 0 ) DELETIONS ( 3 ) CORRECTIONS ( 1 )" at bounding box center [69, 30] width 116 height 13
click at [70, 29] on div "DELETIONS ( 3 )" at bounding box center [66, 30] width 31 height 6
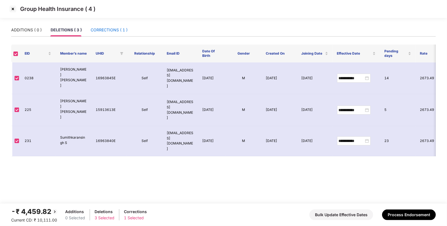
click at [108, 30] on div "CORRECTIONS ( 1 )" at bounding box center [109, 30] width 37 height 6
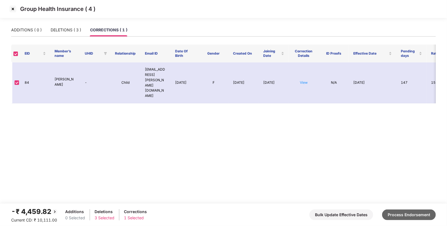
click at [392, 213] on button "Process Endorsement" at bounding box center [409, 214] width 54 height 11
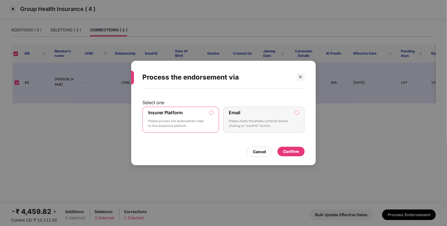
click at [292, 151] on div "Confirm" at bounding box center [291, 151] width 16 height 6
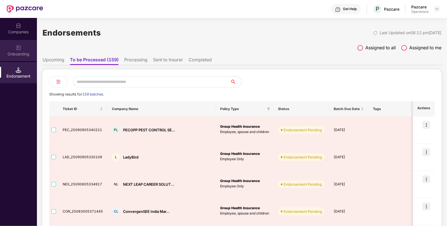
click at [17, 45] on img at bounding box center [19, 48] width 6 height 6
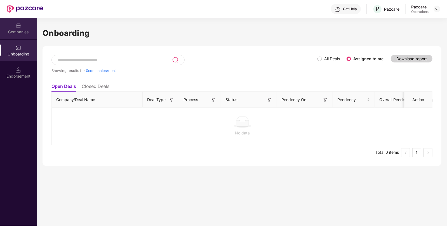
click at [24, 31] on div "Companies" at bounding box center [18, 32] width 37 height 6
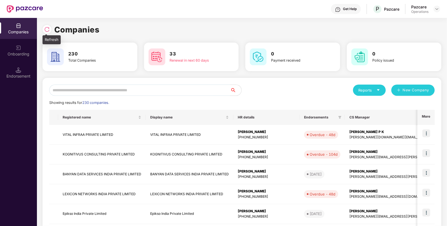
click at [43, 29] on div at bounding box center [47, 29] width 9 height 9
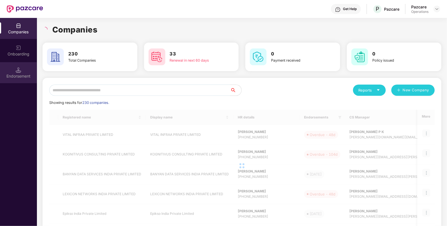
click at [15, 71] on div "Endorsement" at bounding box center [18, 72] width 37 height 21
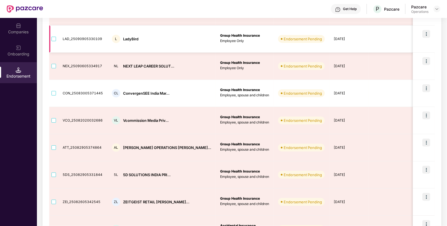
scroll to position [119, 0]
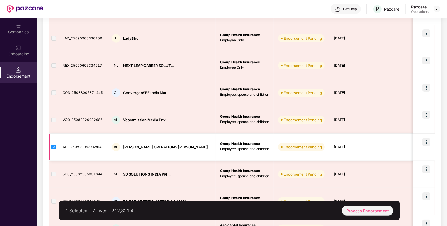
click at [427, 143] on img at bounding box center [427, 142] width 8 height 8
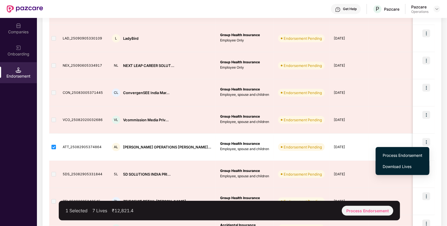
click at [399, 164] on span "Download Lives" at bounding box center [403, 167] width 40 height 6
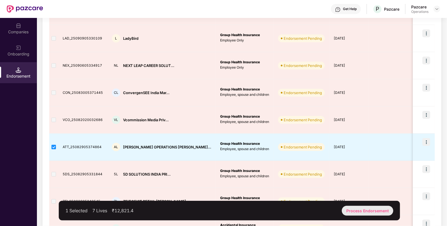
click at [364, 206] on div "Process Endorsement" at bounding box center [368, 211] width 52 height 10
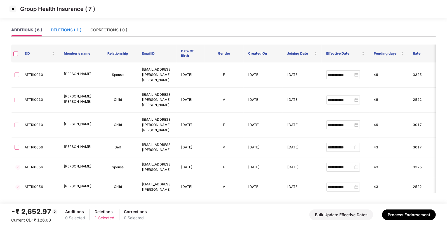
click at [63, 31] on div "DELETIONS ( 1 )" at bounding box center [66, 30] width 31 height 6
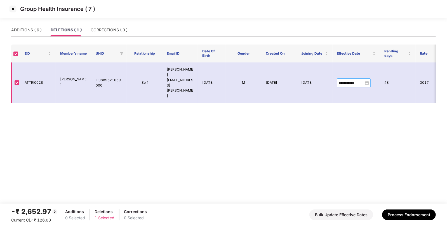
click at [365, 80] on div "**********" at bounding box center [354, 83] width 30 height 6
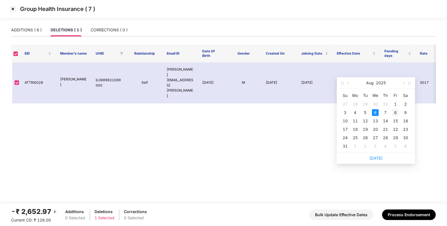
type input "**********"
click at [396, 113] on div "8" at bounding box center [396, 112] width 7 height 7
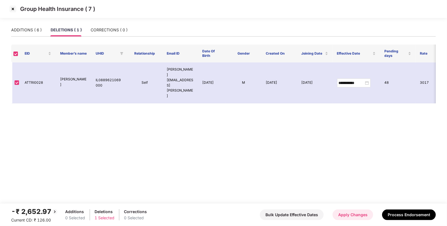
click at [354, 217] on button "Apply Changes" at bounding box center [353, 214] width 41 height 11
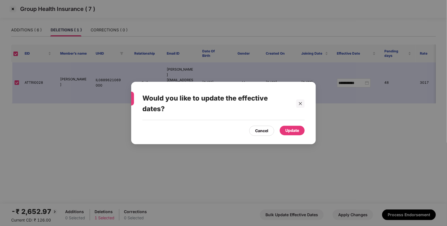
click at [293, 132] on div "Update" at bounding box center [293, 130] width 14 height 6
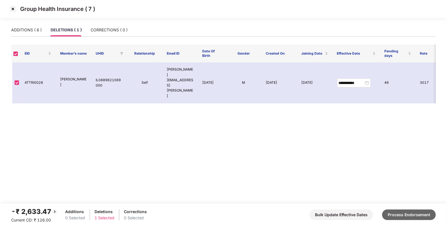
click at [393, 213] on button "Process Endorsement" at bounding box center [409, 214] width 54 height 11
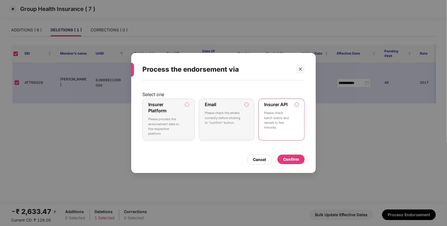
click at [286, 160] on div "Confirm" at bounding box center [291, 159] width 16 height 6
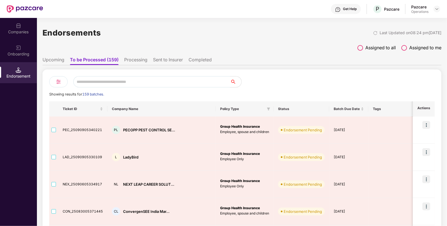
click at [21, 36] on div "Companies" at bounding box center [18, 28] width 37 height 21
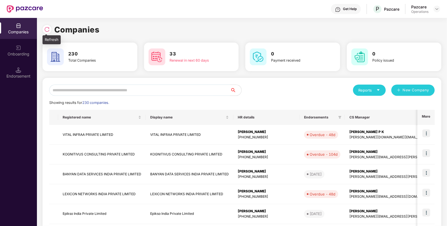
click at [48, 27] on img at bounding box center [47, 30] width 6 height 6
click at [27, 81] on div "Endorsement" at bounding box center [18, 72] width 37 height 21
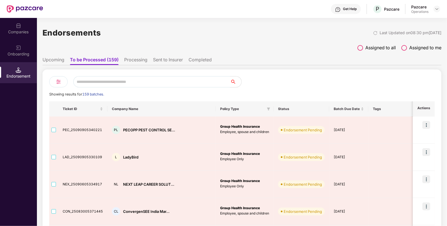
click at [361, 46] on span at bounding box center [361, 48] width 6 height 6
click at [408, 46] on label "Assigned to me" at bounding box center [422, 47] width 40 height 7
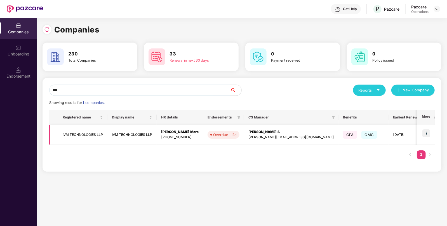
click at [76, 136] on td "IVM TECHNOLOGIES LLP" at bounding box center [82, 135] width 49 height 20
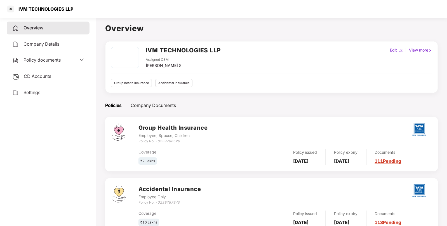
click at [172, 139] on div "Policy No. - 0239786520" at bounding box center [173, 141] width 69 height 5
copy icon "0239786520"
click at [166, 202] on icon "0239787840" at bounding box center [169, 202] width 22 height 4
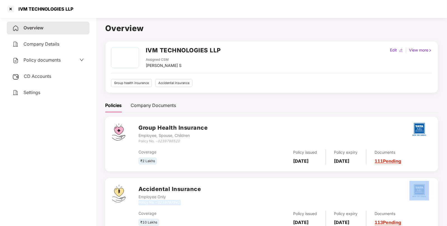
click at [166, 202] on icon "0239787840" at bounding box center [169, 202] width 22 height 4
copy div "Policy No. - 0239787840"
click at [166, 202] on icon "0239787840" at bounding box center [169, 202] width 22 height 4
click at [8, 8] on div at bounding box center [10, 8] width 9 height 9
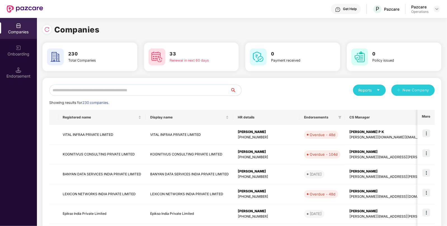
click at [118, 90] on input "text" at bounding box center [139, 90] width 181 height 11
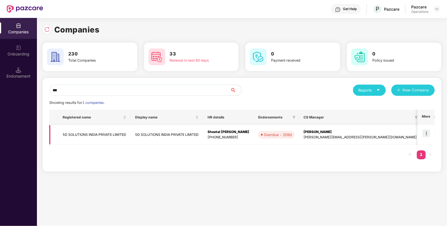
type input "**"
click at [84, 132] on td "5D SOLUTIONS INDIA PRIVATE LIMITED" at bounding box center [94, 135] width 73 height 20
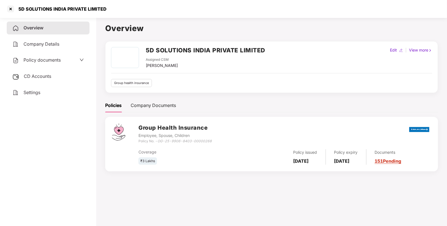
click at [53, 62] on span "Policy documents" at bounding box center [42, 60] width 37 height 6
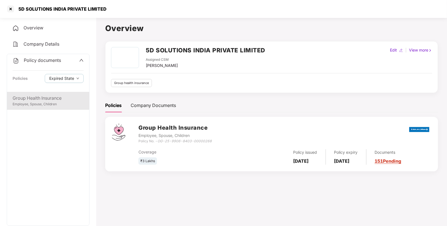
click at [28, 107] on div "Employee, Spouse, Children" at bounding box center [48, 104] width 71 height 5
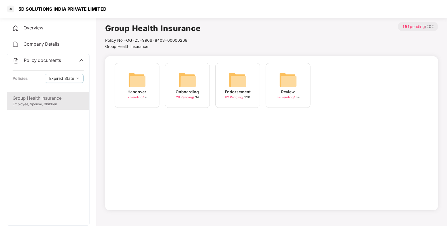
click at [229, 81] on img at bounding box center [238, 80] width 18 height 18
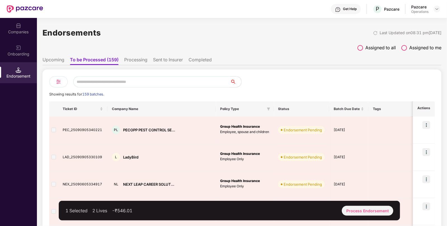
click at [103, 83] on input "text" at bounding box center [151, 81] width 157 height 11
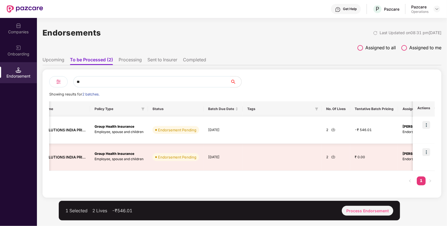
scroll to position [0, 87]
type input "**"
click at [329, 130] on img at bounding box center [331, 129] width 4 height 4
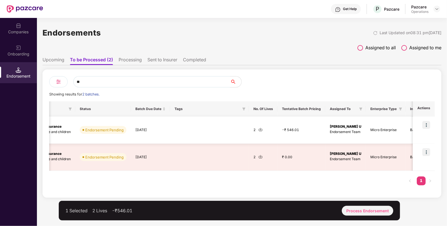
scroll to position [0, 158]
click at [258, 129] on img at bounding box center [260, 129] width 4 height 4
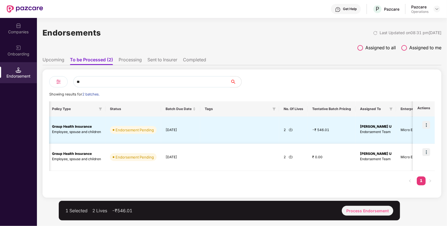
scroll to position [0, 129]
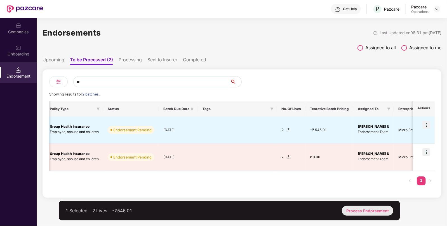
click at [372, 209] on div "Process Endorsement" at bounding box center [368, 211] width 52 height 10
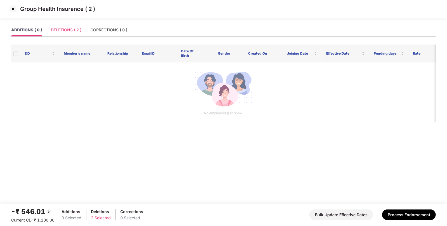
click at [78, 34] on div "DELETIONS ( 2 )" at bounding box center [66, 30] width 31 height 13
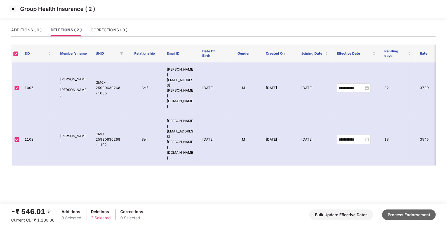
click at [401, 212] on button "Process Endorsement" at bounding box center [409, 214] width 54 height 11
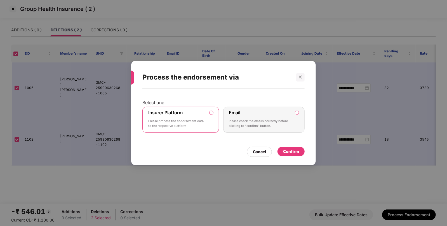
click at [293, 152] on div "Confirm" at bounding box center [291, 151] width 16 height 6
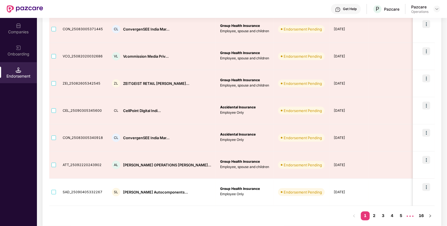
scroll to position [188, 0]
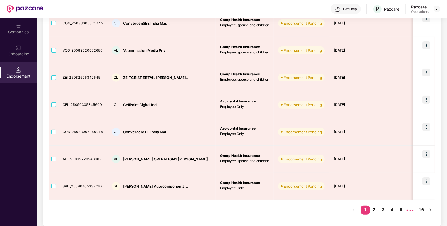
click at [374, 207] on link "2" at bounding box center [374, 210] width 9 height 8
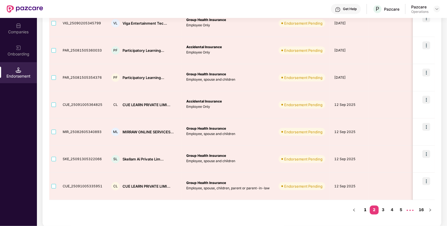
click at [365, 208] on link "1" at bounding box center [365, 210] width 9 height 8
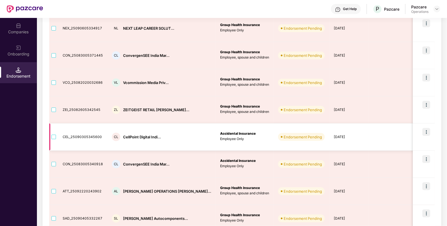
scroll to position [155, 0]
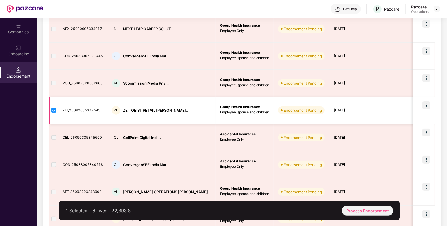
click at [431, 104] on td at bounding box center [424, 110] width 22 height 27
click at [427, 104] on img at bounding box center [427, 105] width 8 height 8
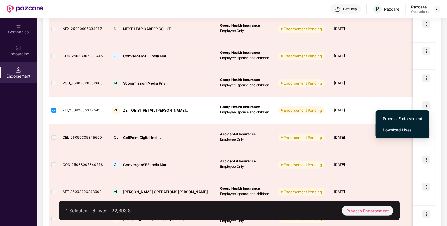
click at [394, 127] on span "Download Lives" at bounding box center [403, 130] width 40 height 6
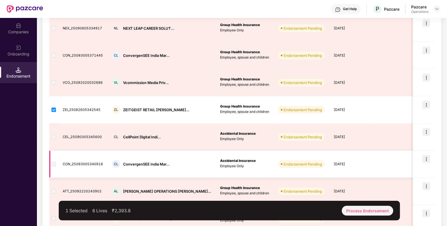
scroll to position [160, 0]
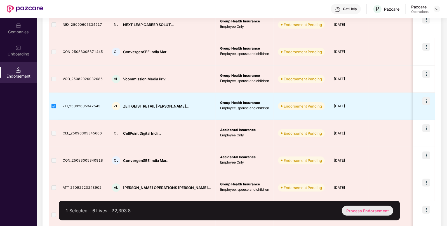
click at [368, 209] on div "Process Endorsement" at bounding box center [368, 211] width 52 height 10
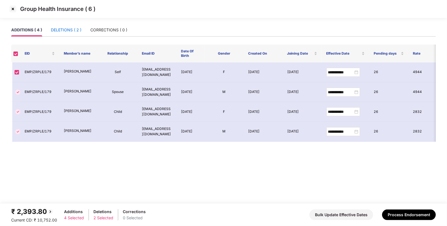
click at [76, 30] on div "DELETIONS ( 2 )" at bounding box center [66, 30] width 31 height 6
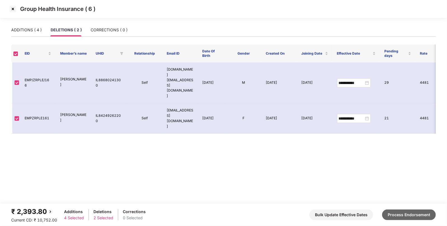
click at [405, 214] on button "Process Endorsement" at bounding box center [409, 214] width 54 height 11
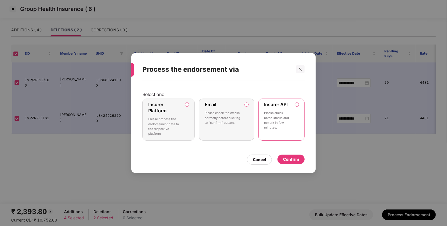
click at [287, 158] on div "Confirm" at bounding box center [291, 159] width 16 height 6
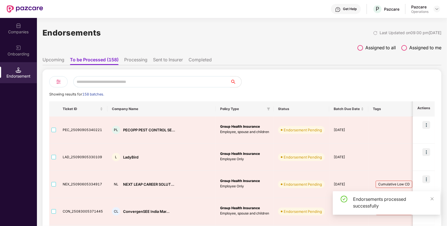
click at [130, 56] on ul "Upcoming To be Processed (158) Processing Sent to Insurer Completed" at bounding box center [242, 59] width 399 height 11
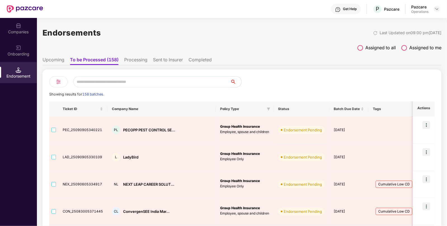
click at [132, 59] on li "Processing" at bounding box center [135, 61] width 23 height 8
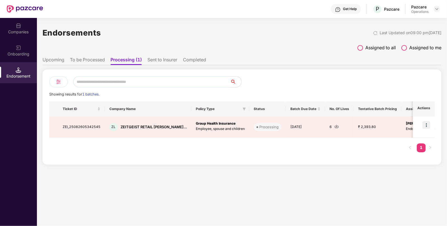
click at [160, 55] on ul "Upcoming To be Processed Processing (1) Sent to Insurer Completed" at bounding box center [242, 59] width 399 height 11
click at [159, 60] on li "Sent to Insurer" at bounding box center [163, 61] width 30 height 8
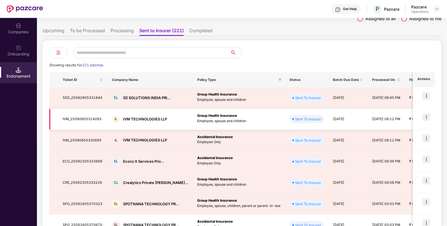
scroll to position [0, 0]
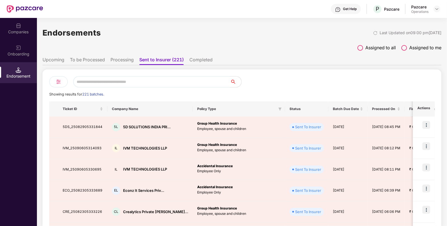
click at [203, 57] on li "Completed" at bounding box center [201, 61] width 23 height 8
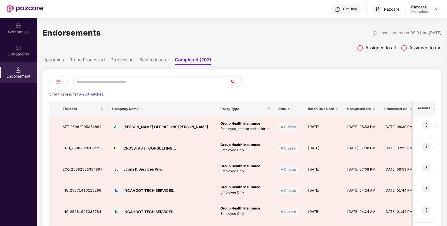
click at [126, 61] on li "Processing" at bounding box center [122, 61] width 23 height 8
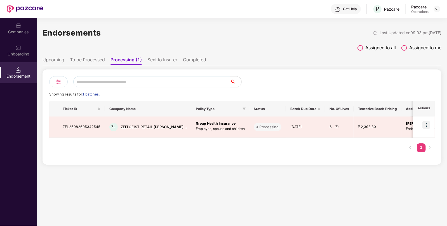
click at [55, 59] on li "Upcoming" at bounding box center [54, 61] width 22 height 8
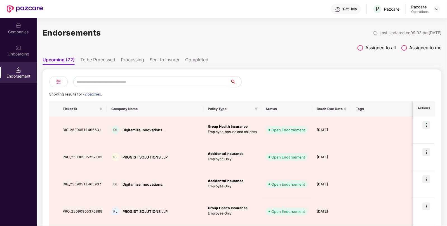
click at [83, 59] on li "To be Processed" at bounding box center [97, 61] width 35 height 8
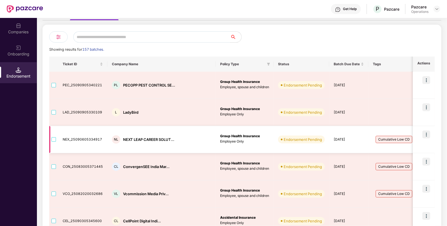
scroll to position [45, 0]
click at [376, 141] on span "Cumulative Low CD" at bounding box center [394, 138] width 37 height 7
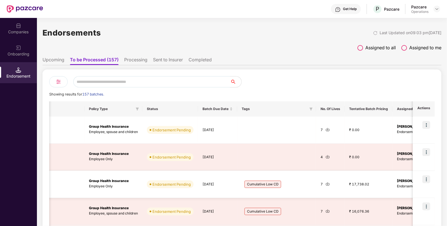
scroll to position [0, 135]
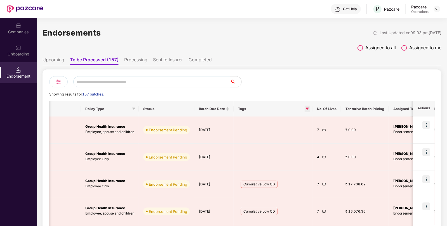
click at [306, 108] on icon "filter" at bounding box center [307, 109] width 3 height 3
click at [258, 133] on span "OK" at bounding box center [261, 133] width 6 height 6
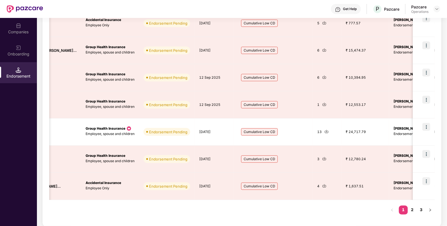
scroll to position [0, 0]
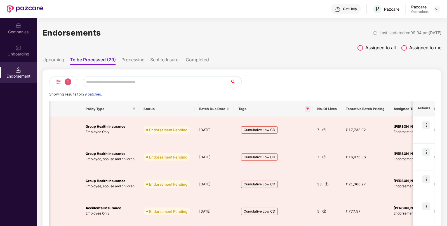
click at [307, 108] on icon "filter" at bounding box center [308, 109] width 3 height 3
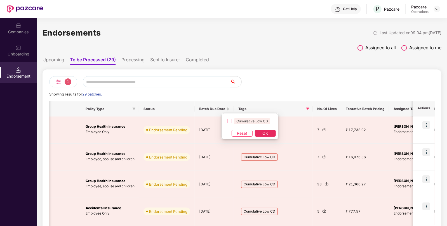
click at [265, 133] on span "OK" at bounding box center [266, 133] width 6 height 6
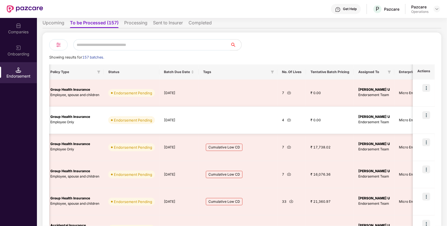
scroll to position [38, 0]
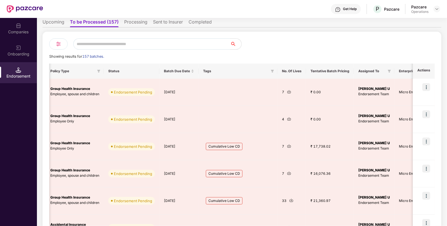
click at [270, 54] on div "Showing results for 157 batches." at bounding box center [242, 57] width 386 height 6
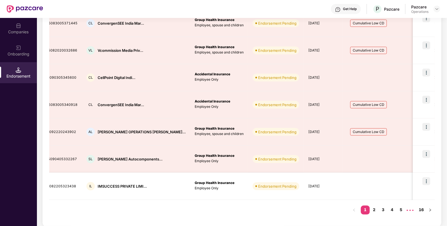
scroll to position [0, 0]
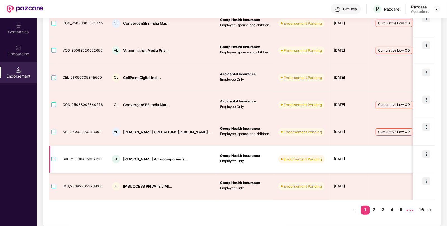
click at [151, 155] on div "SL Sadguru Autocomponents..." at bounding box center [161, 159] width 99 height 8
copy div "[PERSON_NAME] Autocomponents..."
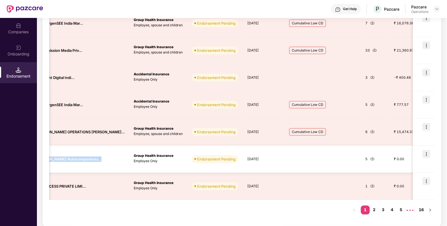
scroll to position [0, 88]
click at [369, 158] on img at bounding box center [371, 159] width 4 height 4
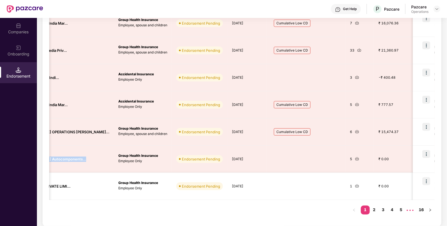
scroll to position [0, 0]
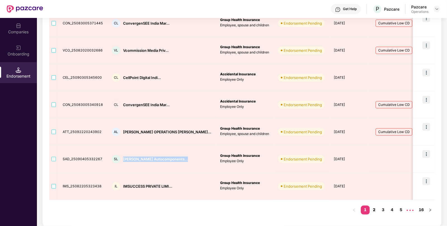
click at [374, 207] on link "2" at bounding box center [374, 210] width 9 height 8
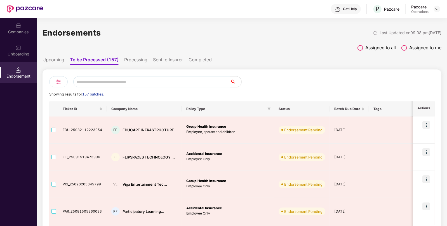
scroll to position [188, 0]
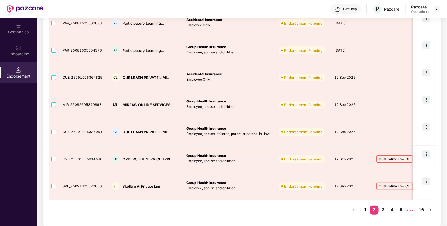
click at [365, 209] on link "1" at bounding box center [365, 210] width 9 height 8
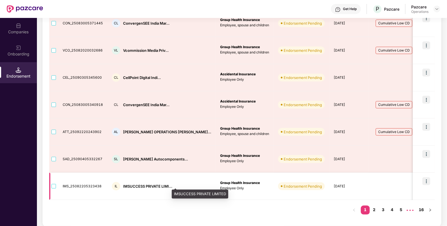
click at [146, 187] on div "IMSUCCESS PRIVATE LIMI..." at bounding box center [147, 186] width 49 height 5
copy div "IMSUCCESS PRIVATE LIMI..."
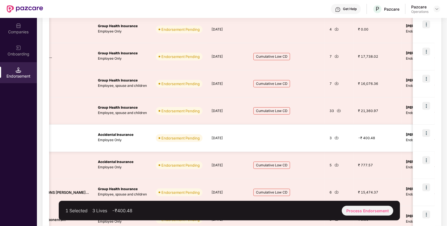
scroll to position [0, 123]
click at [427, 132] on img at bounding box center [427, 133] width 8 height 8
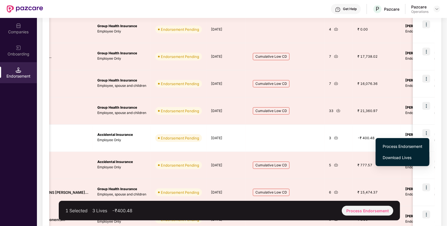
click at [398, 157] on span "Download Lives" at bounding box center [403, 158] width 40 height 6
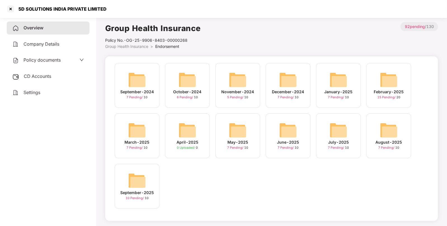
click at [133, 182] on img at bounding box center [137, 181] width 18 height 18
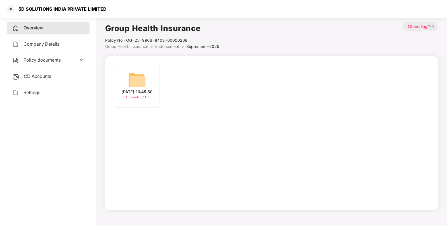
click at [131, 76] on img at bounding box center [137, 80] width 18 height 18
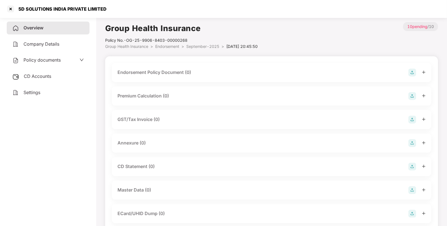
click at [410, 70] on img at bounding box center [413, 73] width 8 height 8
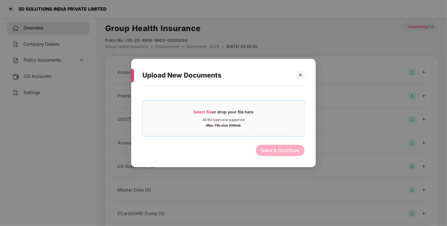
click at [192, 111] on div "Select file or drop your file here" at bounding box center [224, 113] width 162 height 8
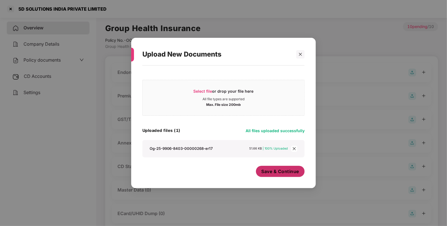
click at [259, 169] on button "Save & Continue" at bounding box center [280, 171] width 49 height 11
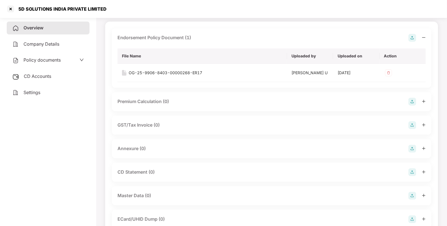
scroll to position [36, 0]
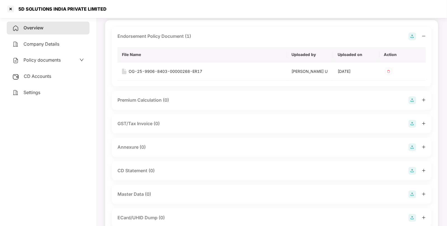
click at [411, 144] on img at bounding box center [413, 147] width 8 height 8
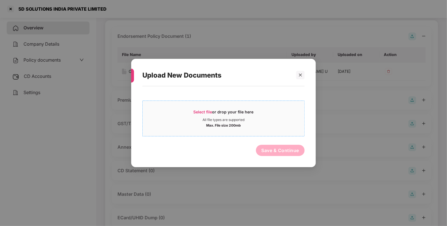
click at [197, 112] on span "Select file" at bounding box center [203, 111] width 19 height 5
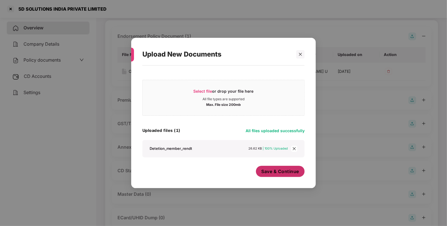
click at [272, 166] on button "Save & Continue" at bounding box center [280, 171] width 49 height 11
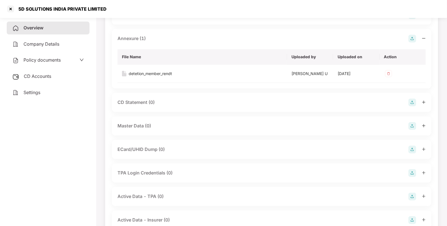
scroll to position [146, 0]
click at [413, 122] on img at bounding box center [413, 125] width 8 height 8
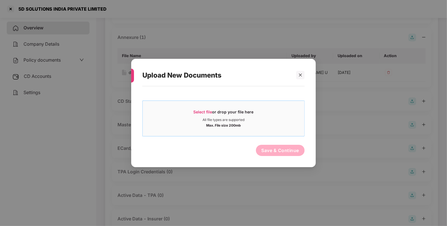
click at [198, 109] on span "Select file" at bounding box center [203, 111] width 19 height 5
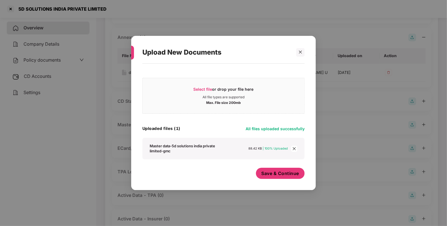
click at [278, 168] on button "Save & Continue" at bounding box center [280, 173] width 49 height 11
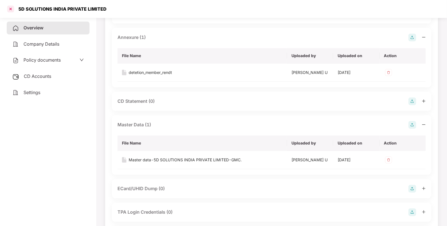
click at [10, 10] on div at bounding box center [10, 8] width 9 height 9
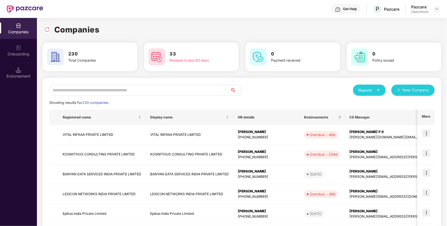
click at [150, 88] on input "text" at bounding box center [139, 90] width 181 height 11
paste input "**********"
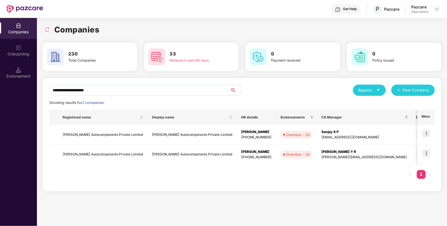
type input "**********"
click at [93, 153] on td "[PERSON_NAME] Autocomponents Private Limited" at bounding box center [102, 155] width 89 height 20
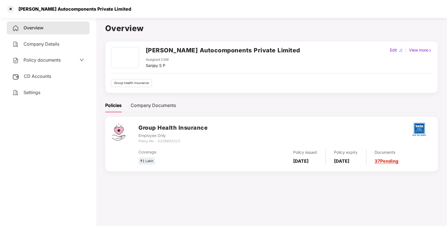
click at [91, 8] on div "[PERSON_NAME] Autocomponents Private Limited" at bounding box center [73, 9] width 116 height 6
copy div "[PERSON_NAME] Autocomponents Private Limited"
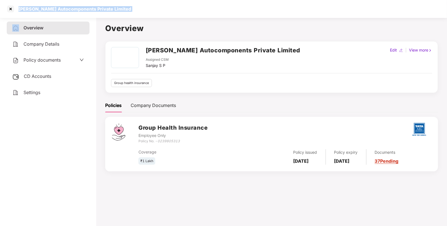
copy div "[PERSON_NAME] Autocomponents Private Limited"
click at [10, 9] on div at bounding box center [10, 8] width 9 height 9
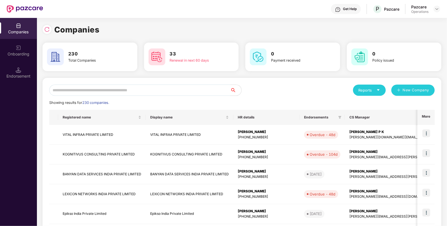
paste input "**********"
click at [106, 91] on input "**********" at bounding box center [139, 90] width 181 height 11
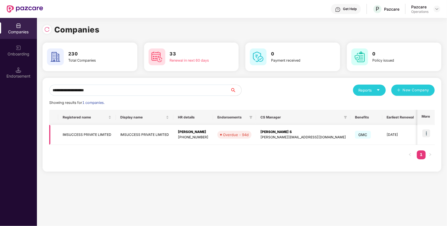
type input "**********"
click at [426, 132] on img at bounding box center [427, 133] width 8 height 8
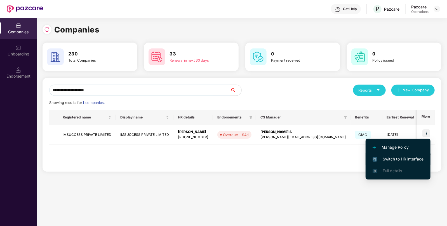
click at [389, 160] on span "Switch to HR interface" at bounding box center [398, 159] width 51 height 6
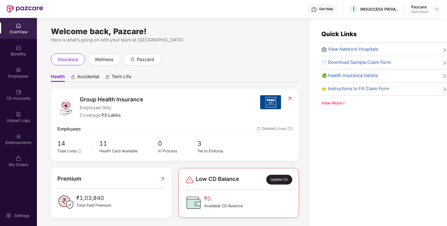
click at [10, 141] on div "Endorsements" at bounding box center [18, 143] width 37 height 6
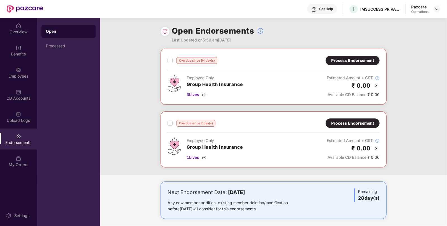
click at [375, 84] on img at bounding box center [376, 85] width 7 height 7
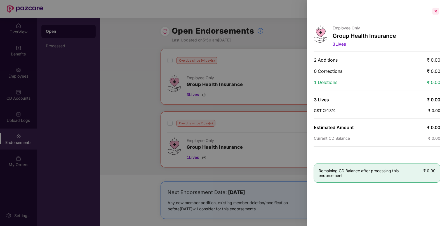
click at [437, 11] on div at bounding box center [436, 11] width 9 height 9
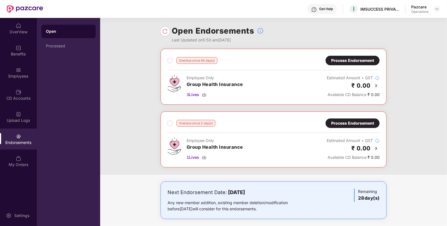
click at [375, 145] on img at bounding box center [376, 148] width 7 height 7
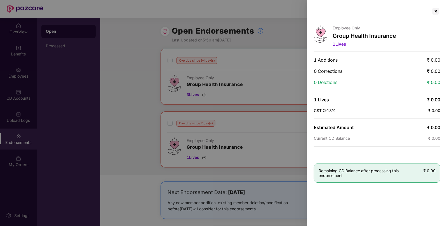
click at [441, 13] on div "Employee Only Group Health Insurance 1 Lives 1 Additions ₹ 0.00 0 Corrections ₹…" at bounding box center [377, 113] width 140 height 226
click at [437, 14] on div at bounding box center [436, 11] width 9 height 9
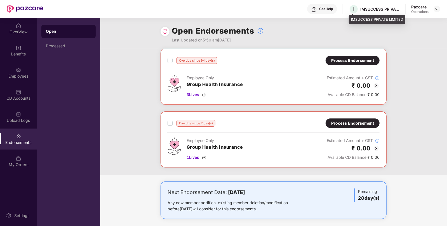
click at [374, 8] on div "IMSUCCESS PRIVATE LIMITED" at bounding box center [380, 8] width 39 height 5
copy div "IMSUCCESS PRIVATE LIMITED"
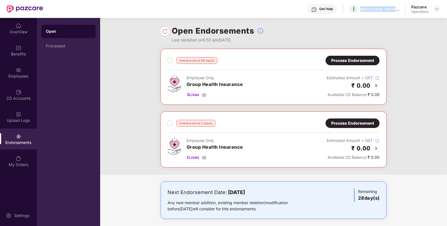
copy div "IMSUCCESS PRIVATE LIMITED"
click at [435, 11] on div at bounding box center [437, 9] width 7 height 7
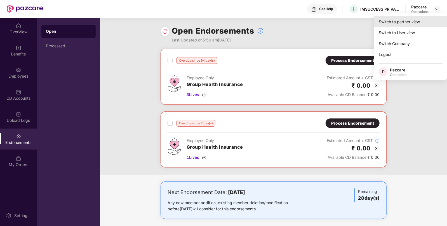
click at [410, 20] on div "Switch to partner view" at bounding box center [411, 21] width 73 height 11
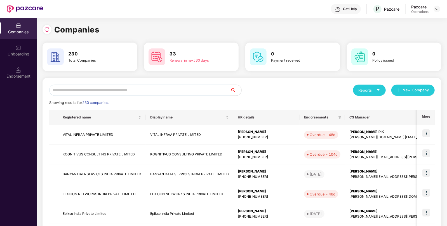
click at [147, 89] on input "text" at bounding box center [139, 90] width 181 height 11
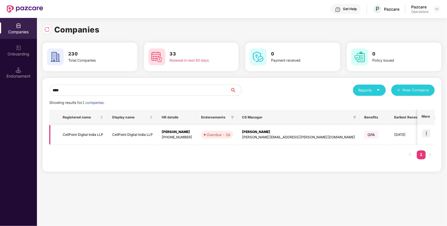
type input "****"
click at [427, 130] on img at bounding box center [427, 133] width 8 height 8
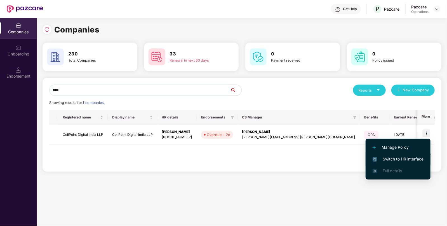
click at [396, 155] on li "Switch to HR interface" at bounding box center [398, 159] width 65 height 12
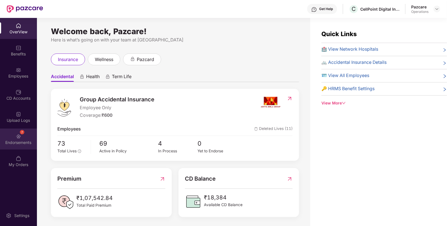
click at [14, 138] on div "7 Endorsements" at bounding box center [18, 139] width 37 height 21
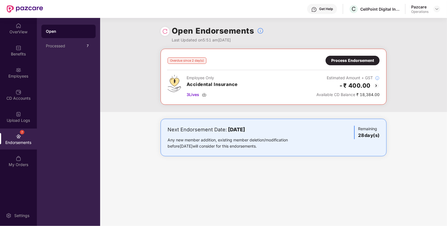
click at [373, 84] on img at bounding box center [376, 85] width 7 height 7
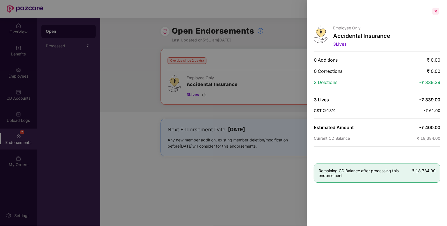
click at [436, 11] on div at bounding box center [436, 11] width 9 height 9
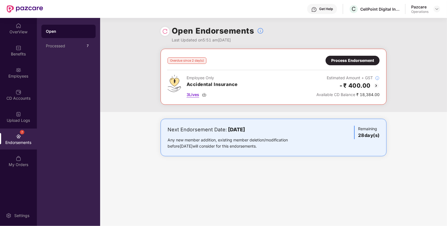
click at [207, 93] on div "3 Lives" at bounding box center [212, 95] width 51 height 6
click at [205, 94] on img at bounding box center [204, 94] width 4 height 4
click at [206, 93] on img at bounding box center [204, 94] width 4 height 4
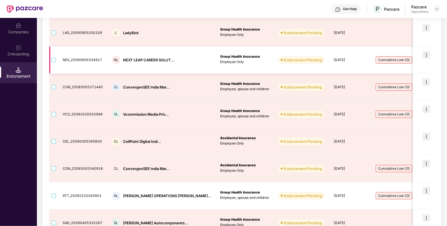
scroll to position [125, 0]
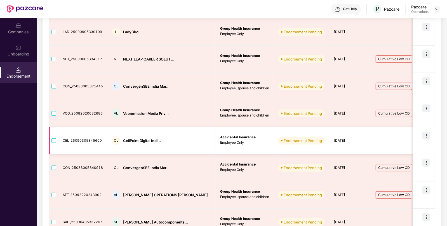
click at [56, 139] on td at bounding box center [53, 140] width 9 height 27
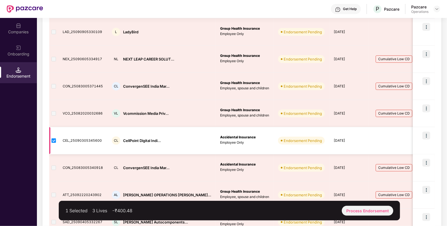
click at [427, 134] on img at bounding box center [427, 136] width 8 height 8
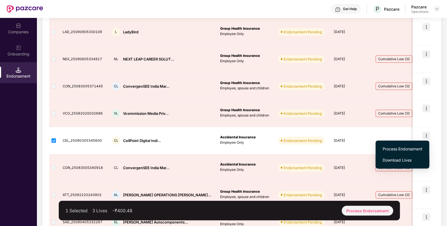
click at [394, 158] on span "Download Lives" at bounding box center [403, 160] width 40 height 6
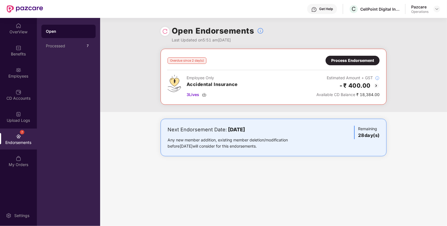
click at [367, 61] on div "Process Endorsement" at bounding box center [353, 60] width 43 height 6
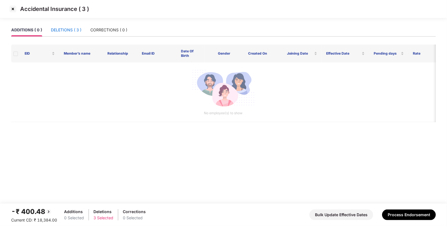
click at [58, 31] on div "DELETIONS ( 3 )" at bounding box center [66, 30] width 31 height 6
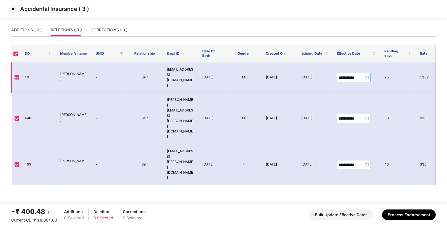
click at [348, 74] on input "**********" at bounding box center [351, 77] width 25 height 6
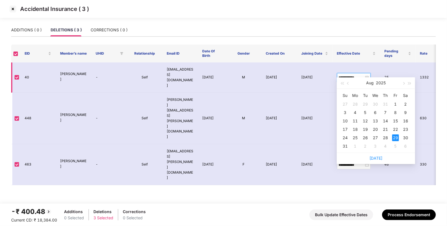
click at [348, 74] on input "**********" at bounding box center [351, 77] width 25 height 6
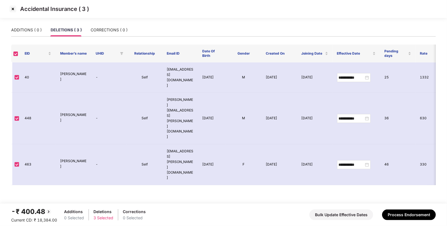
click at [237, 162] on main "**********" at bounding box center [223, 114] width 447 height 180
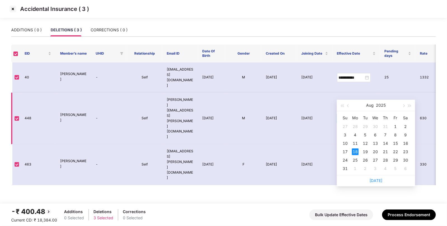
click at [351, 115] on input "**********" at bounding box center [351, 118] width 25 height 6
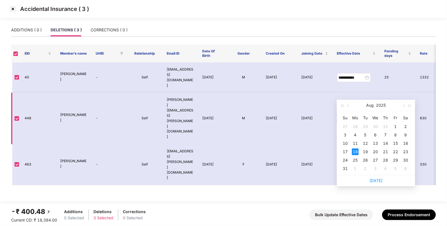
click at [351, 115] on input "**********" at bounding box center [351, 118] width 25 height 6
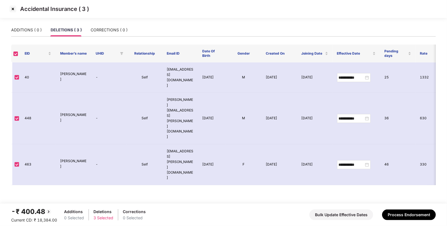
click at [290, 149] on main "**********" at bounding box center [223, 114] width 447 height 180
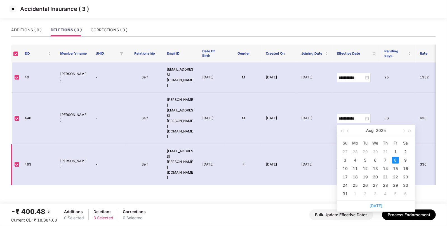
click at [343, 162] on input "**********" at bounding box center [351, 165] width 25 height 6
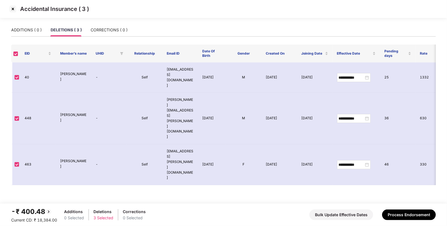
click at [231, 161] on main "**********" at bounding box center [223, 114] width 447 height 180
click at [406, 211] on button "Process Endorsement" at bounding box center [409, 214] width 54 height 11
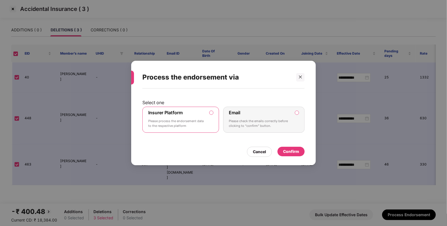
click at [286, 149] on div "Confirm" at bounding box center [291, 151] width 16 height 6
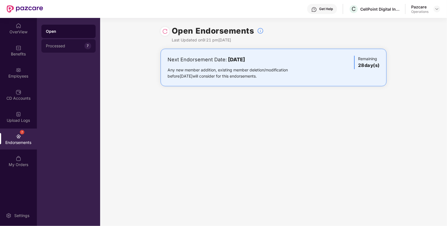
click at [88, 48] on div "7" at bounding box center [88, 46] width 7 height 7
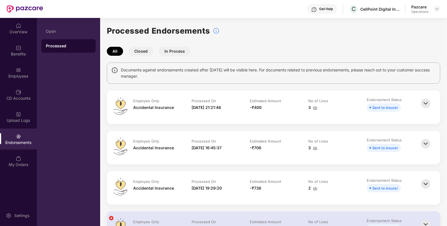
click at [317, 108] on img at bounding box center [315, 108] width 4 height 4
click at [315, 108] on img at bounding box center [315, 108] width 4 height 4
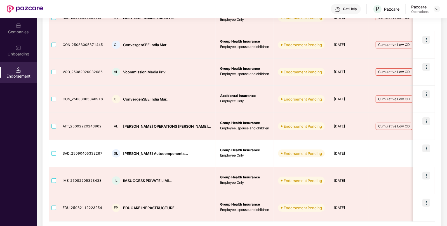
scroll to position [163, 0]
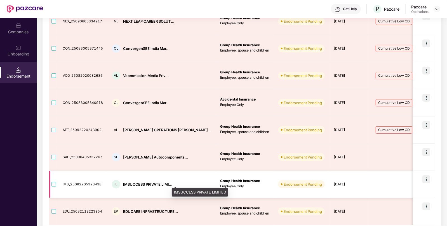
click at [138, 184] on div "IMSUCCESS PRIVATE LIMI..." at bounding box center [147, 184] width 49 height 5
copy div "IMSUCCESS PRIVATE LIMI..."
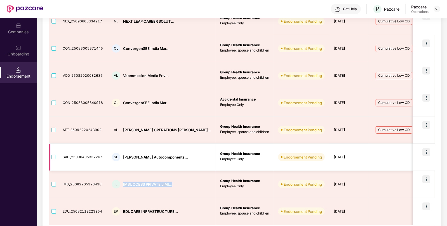
copy div "IMSUCCESS PRIVATE LIMI..."
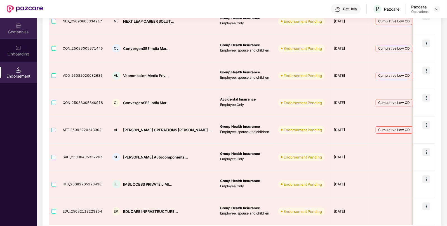
click at [14, 28] on div "Companies" at bounding box center [18, 28] width 37 height 21
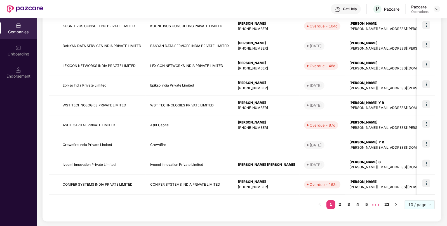
scroll to position [0, 0]
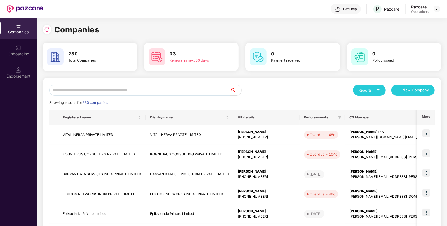
paste input "**********"
click at [125, 92] on input "**********" at bounding box center [139, 90] width 181 height 11
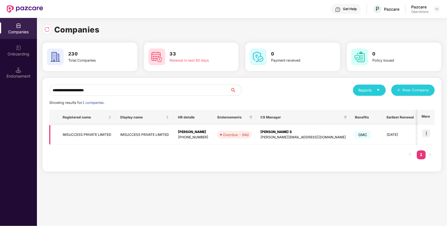
type input "**********"
click at [77, 131] on td "IMSUCCESS PRIVATE LIMITED" at bounding box center [87, 135] width 58 height 20
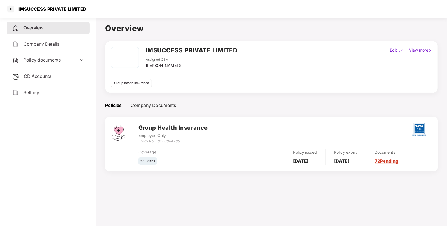
click at [160, 50] on h2 "IMSUCCESS PRIVATE LIMITED" at bounding box center [192, 50] width 92 height 9
copy h2 "IMSUCCESS PRIVATE LIMITED"
click at [160, 50] on h2 "IMSUCCESS PRIVATE LIMITED" at bounding box center [192, 50] width 92 height 9
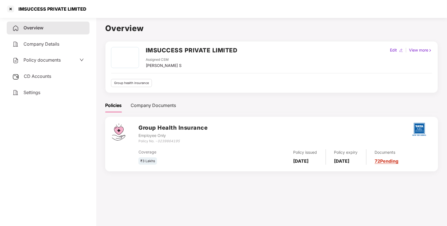
click at [163, 139] on icon "0239864195" at bounding box center [169, 141] width 22 height 4
copy icon "0239864195"
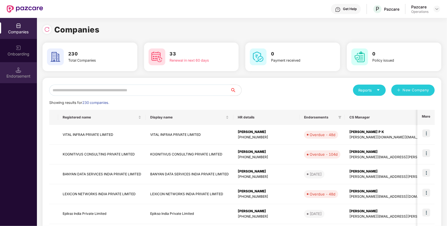
click at [19, 73] on div "Endorsement" at bounding box center [18, 72] width 37 height 21
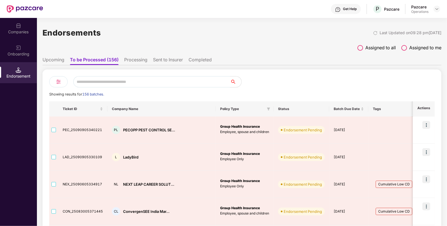
click at [154, 59] on li "Sent to Insurer" at bounding box center [168, 61] width 30 height 8
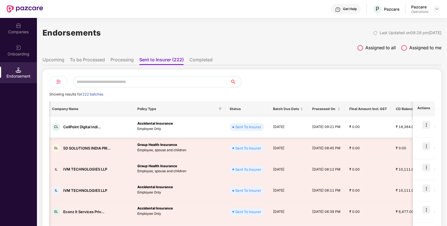
scroll to position [0, 60]
click at [427, 124] on img at bounding box center [427, 125] width 8 height 8
click at [414, 137] on span "Download Lives" at bounding box center [408, 139] width 29 height 6
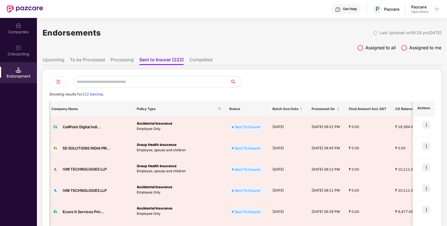
click at [440, 7] on div at bounding box center [437, 9] width 7 height 7
click at [406, 34] on div "Logout" at bounding box center [411, 32] width 73 height 11
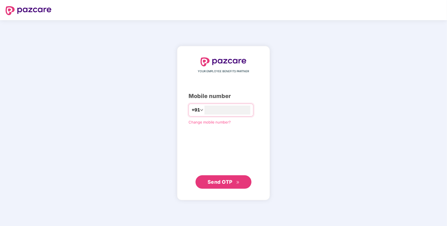
type input "**********"
click at [218, 181] on span "Send OTP" at bounding box center [220, 182] width 25 height 6
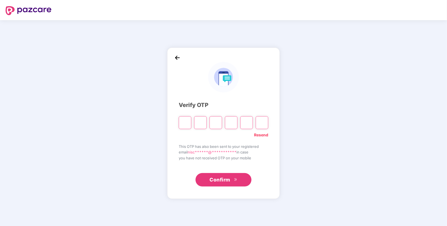
paste input "*"
type input "*"
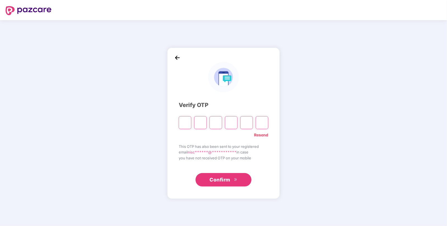
type input "*"
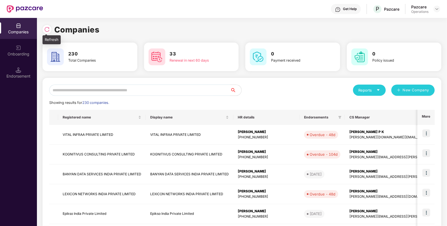
click at [48, 29] on img at bounding box center [47, 30] width 6 height 6
click at [26, 69] on div "Endorsement" at bounding box center [18, 72] width 37 height 21
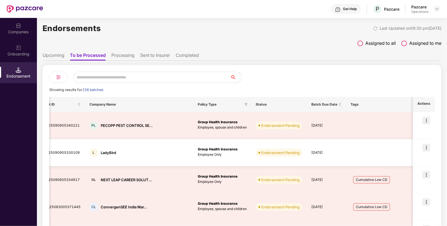
scroll to position [0, 23]
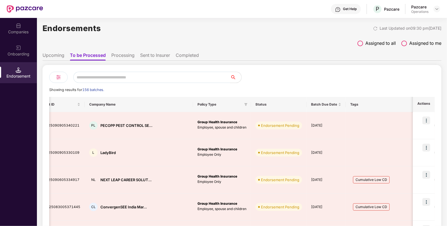
click at [143, 56] on li "Sent to Insurer" at bounding box center [155, 56] width 30 height 8
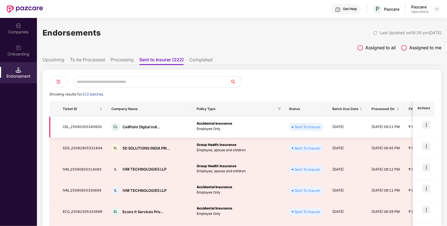
click at [426, 123] on img at bounding box center [427, 125] width 8 height 8
click at [410, 136] on span "Download Lives" at bounding box center [408, 139] width 29 height 6
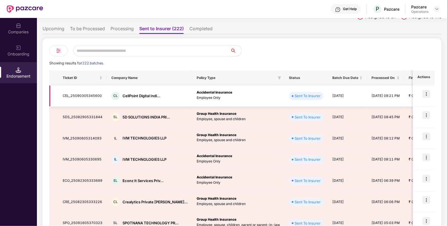
scroll to position [31, 0]
